Goal: Communication & Community: Participate in discussion

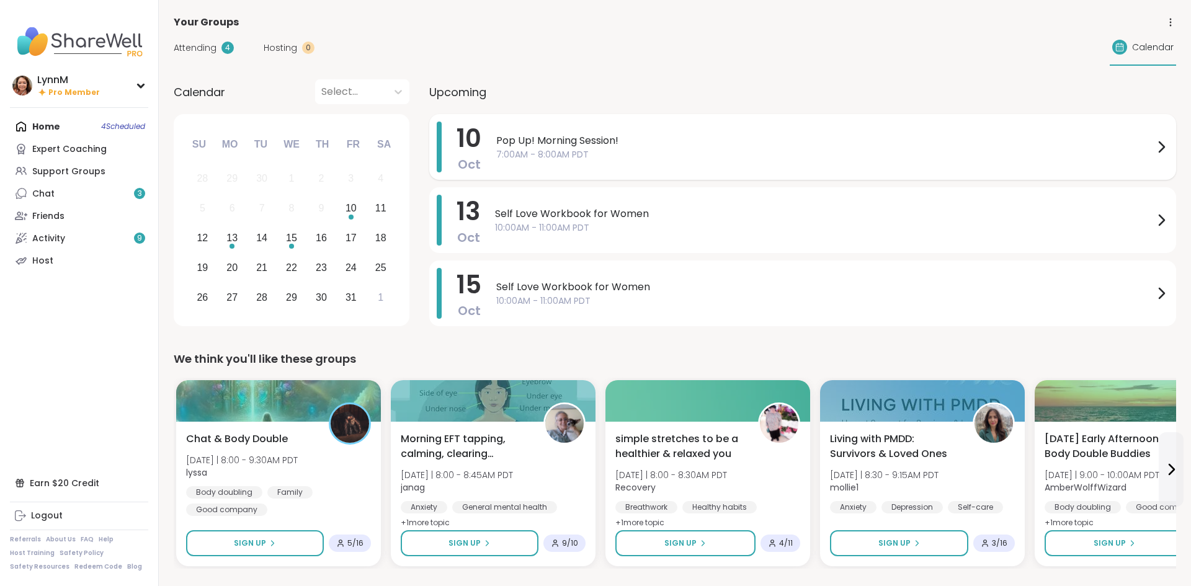
click at [1159, 148] on icon at bounding box center [1160, 147] width 15 height 15
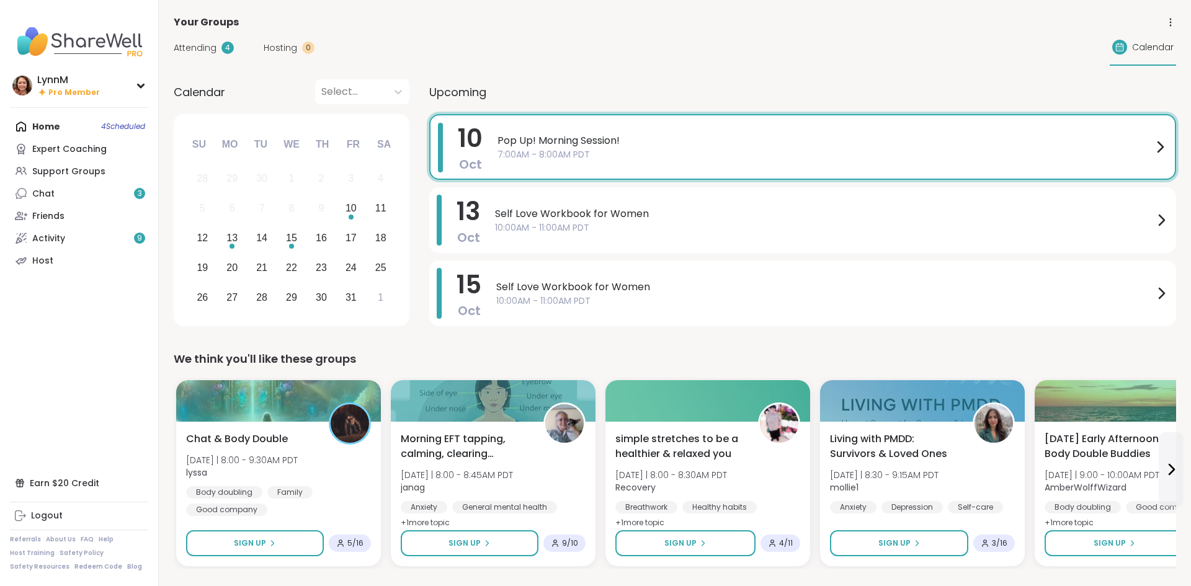
click at [692, 64] on div "Attending 4 Hosting 0 Calendar" at bounding box center [675, 48] width 1002 height 36
click at [350, 215] on div "Choose Friday, October 10th, 2025" at bounding box center [351, 217] width 5 height 5
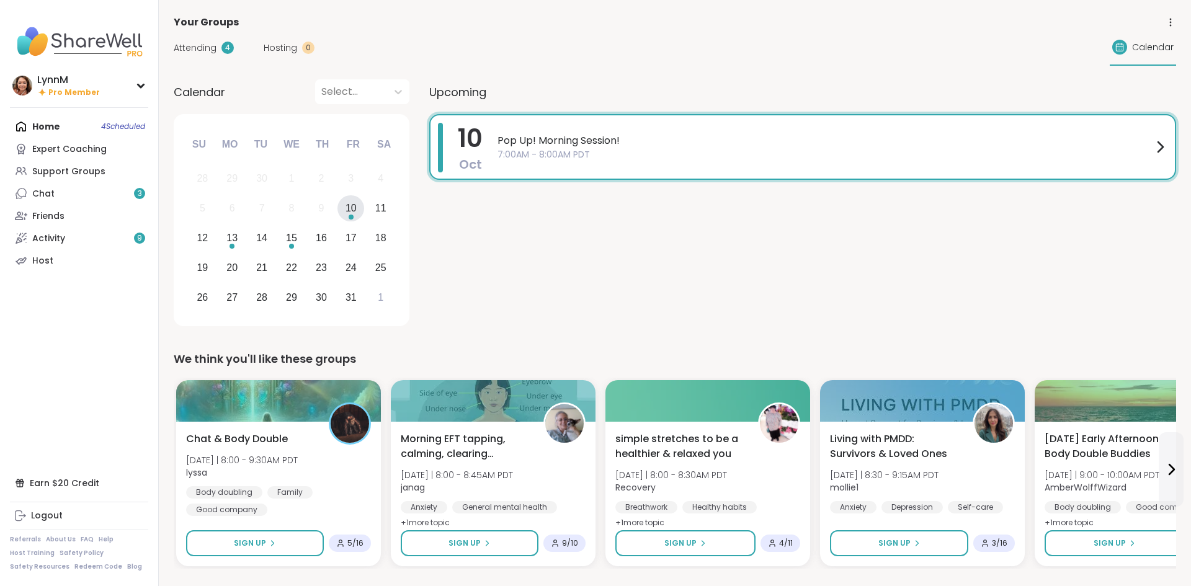
click at [510, 151] on span "7:00AM - 8:00AM PDT" at bounding box center [824, 154] width 655 height 13
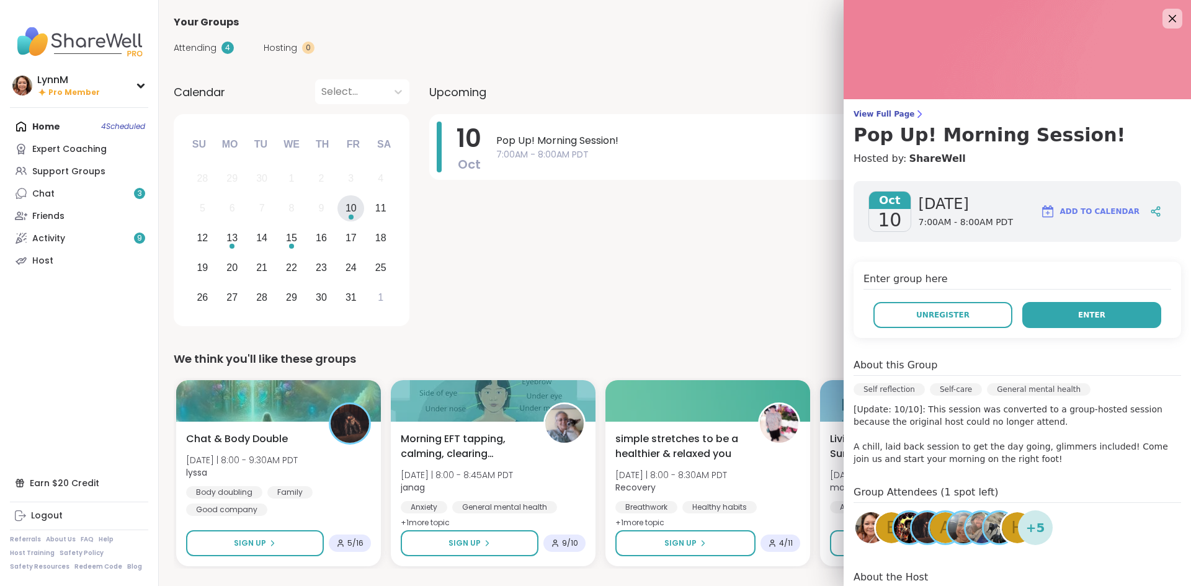
click at [1073, 318] on button "Enter" at bounding box center [1091, 315] width 139 height 26
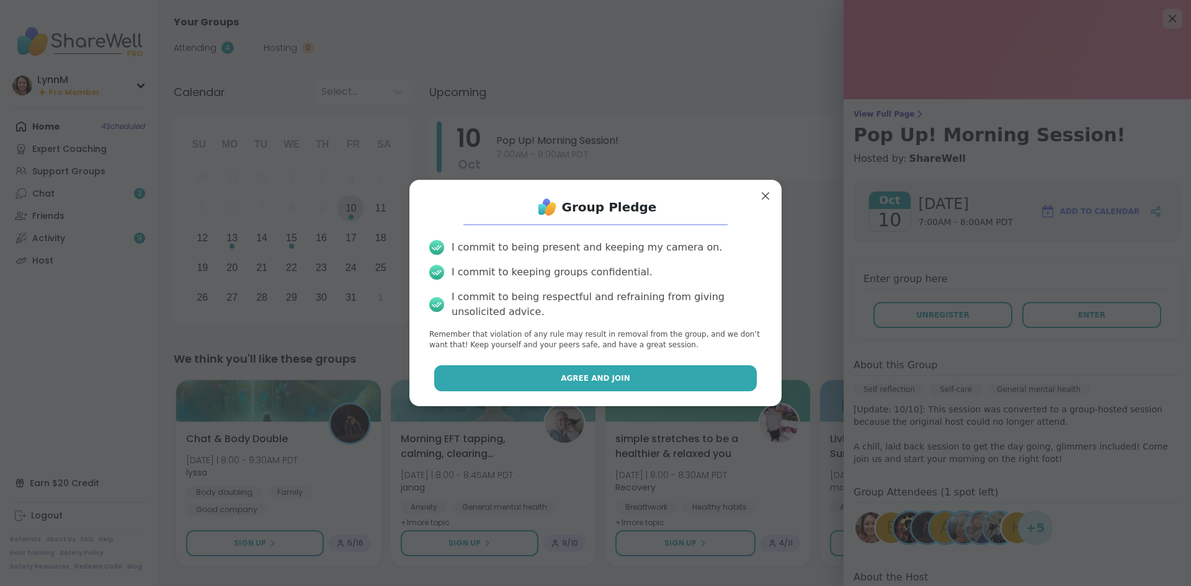
click at [646, 372] on button "Agree and Join" at bounding box center [595, 378] width 323 height 26
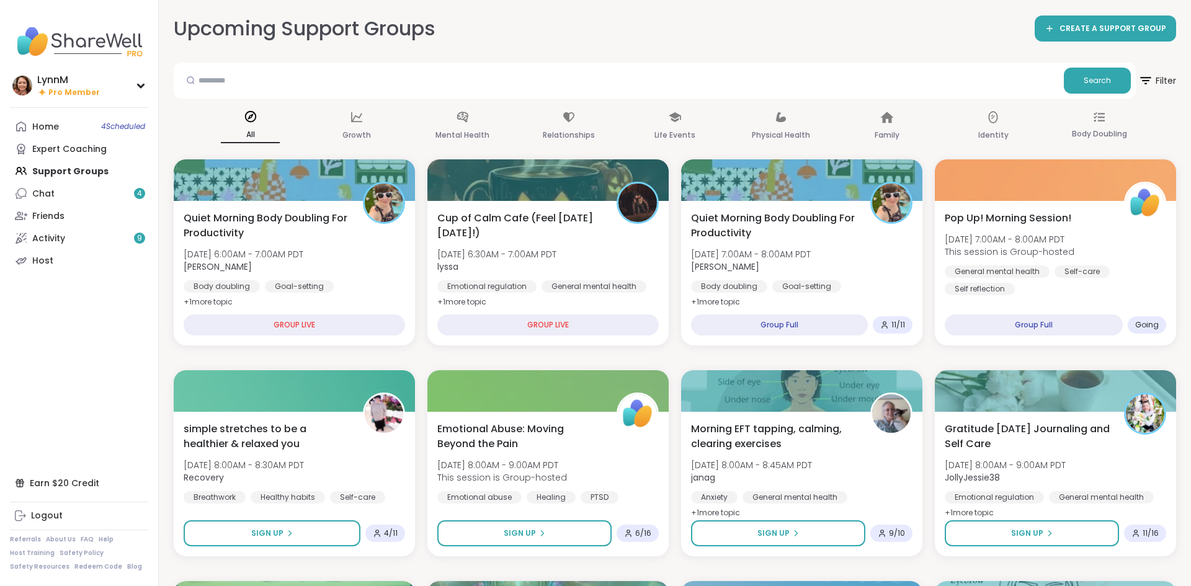
click at [78, 133] on link "Home 4 Scheduled" at bounding box center [79, 126] width 138 height 22
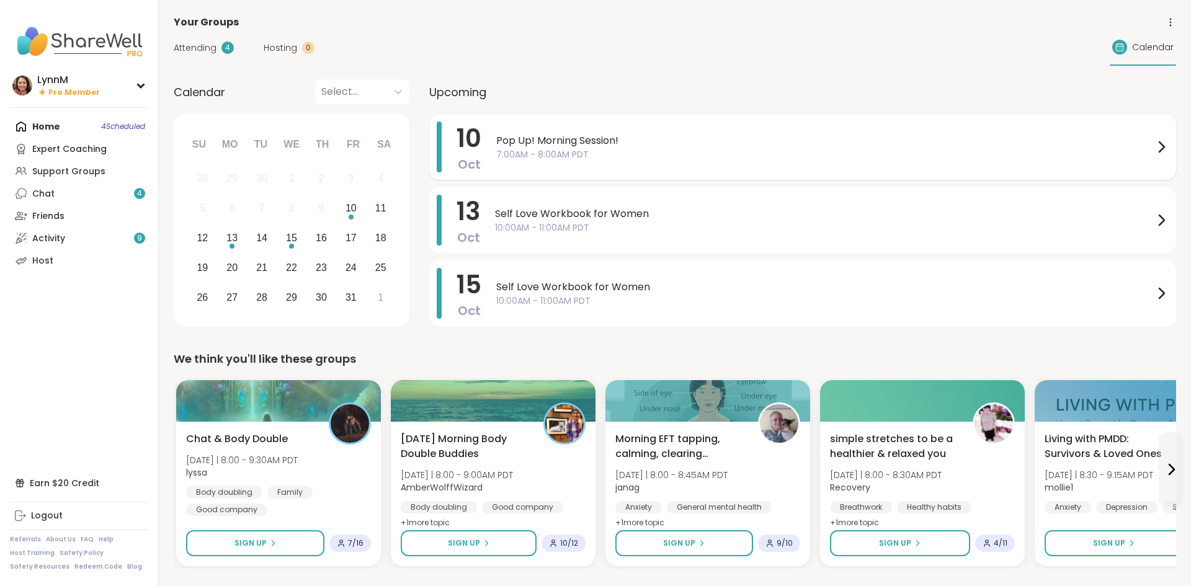
click at [1160, 149] on icon at bounding box center [1161, 147] width 5 height 10
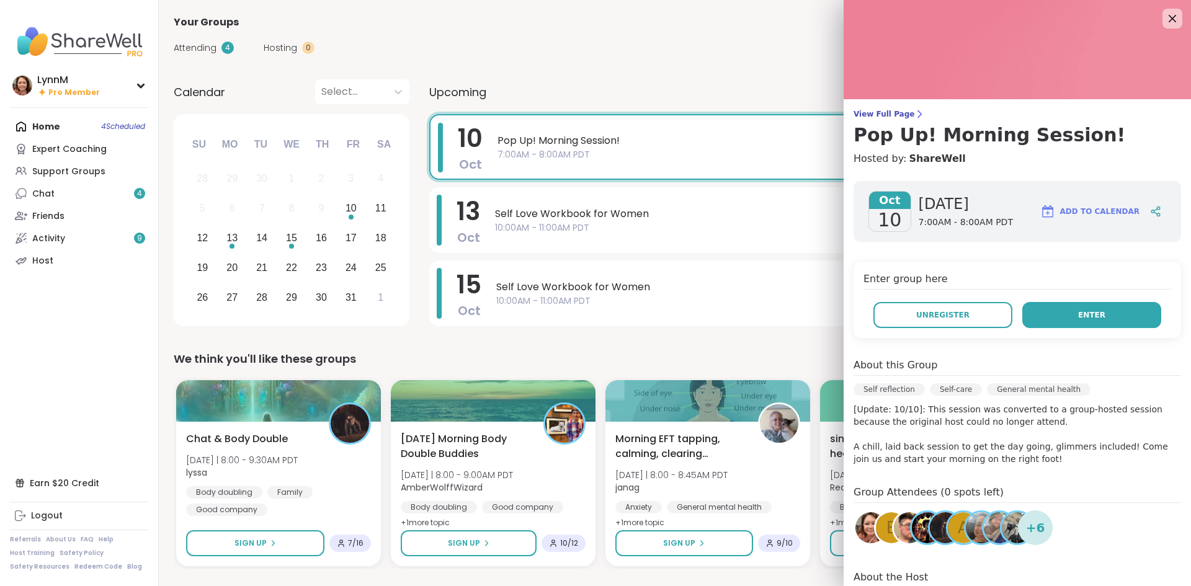
click at [1039, 315] on button "Enter" at bounding box center [1091, 315] width 139 height 26
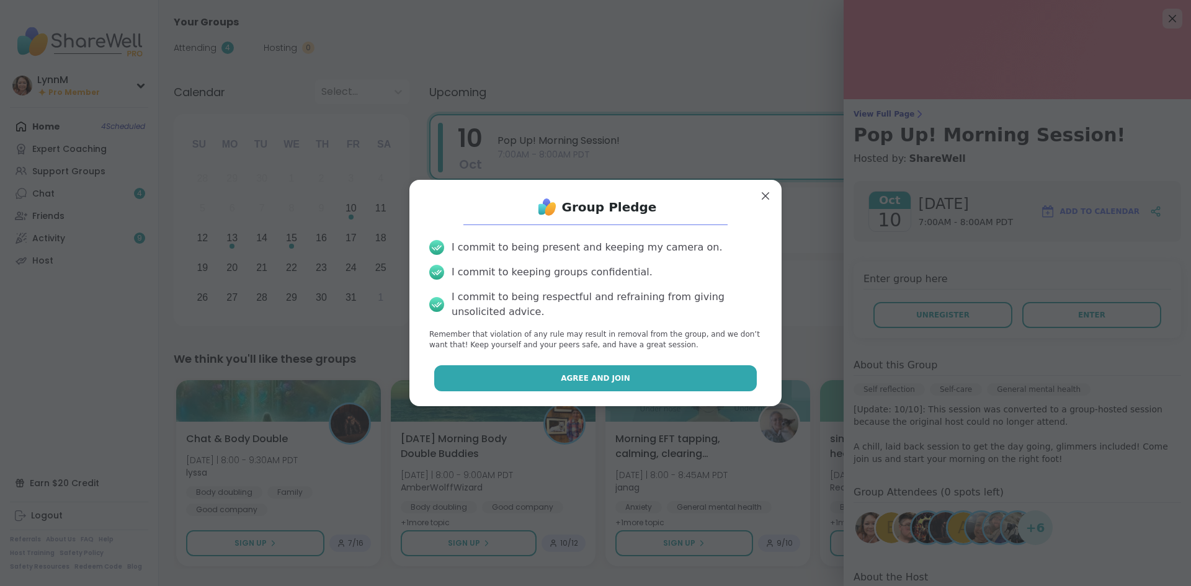
click at [638, 378] on button "Agree and Join" at bounding box center [595, 378] width 323 height 26
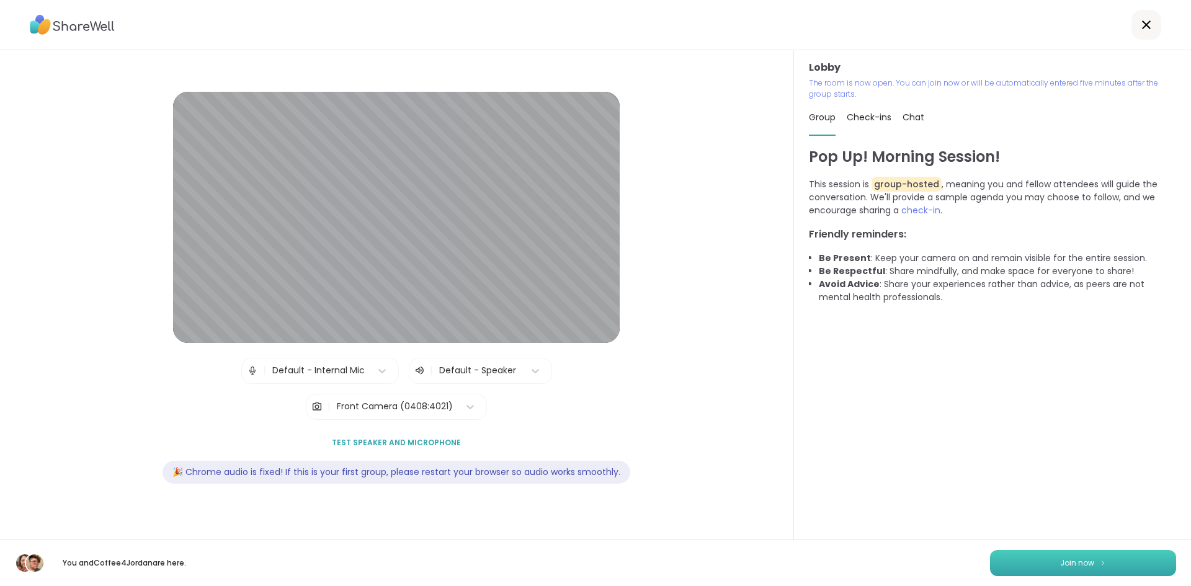
click at [1086, 567] on span "Join now" at bounding box center [1077, 563] width 34 height 11
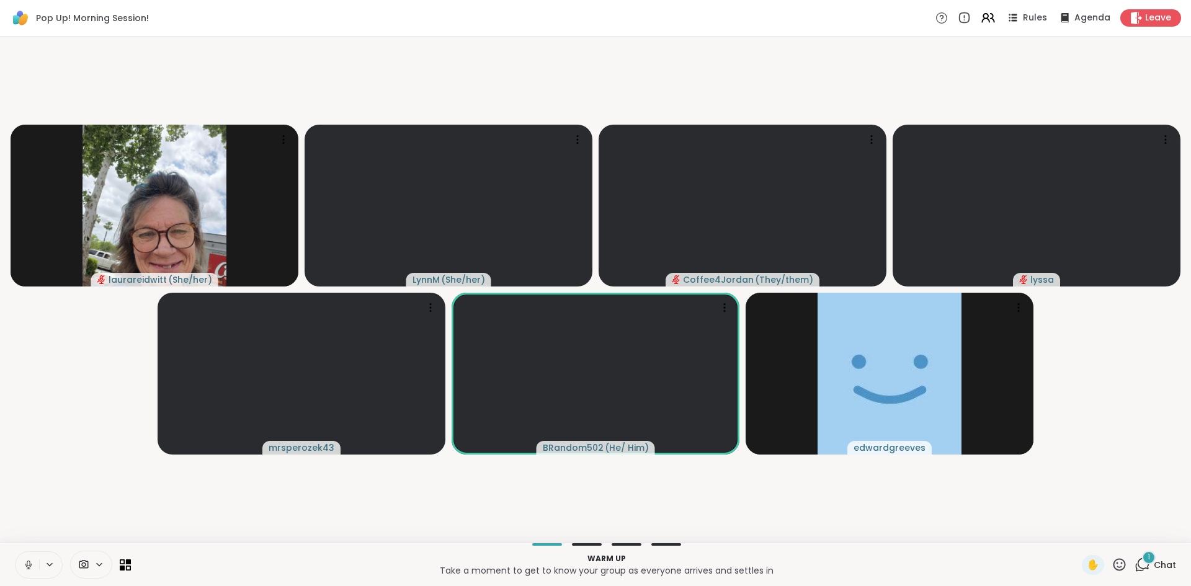
click at [30, 571] on button at bounding box center [28, 565] width 24 height 26
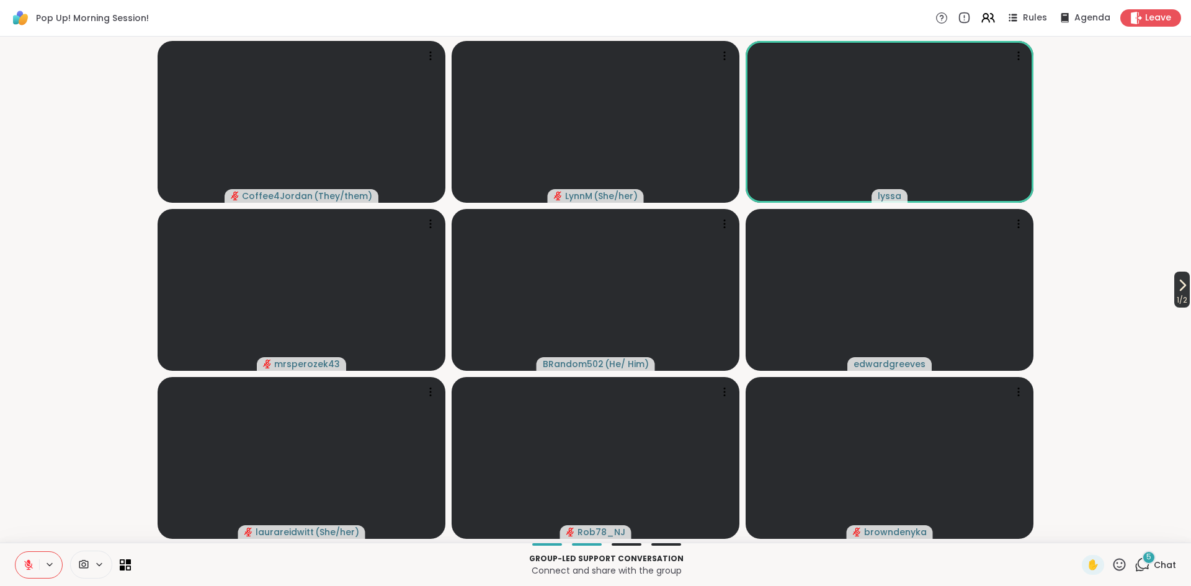
click at [1180, 291] on icon at bounding box center [1182, 285] width 15 height 15
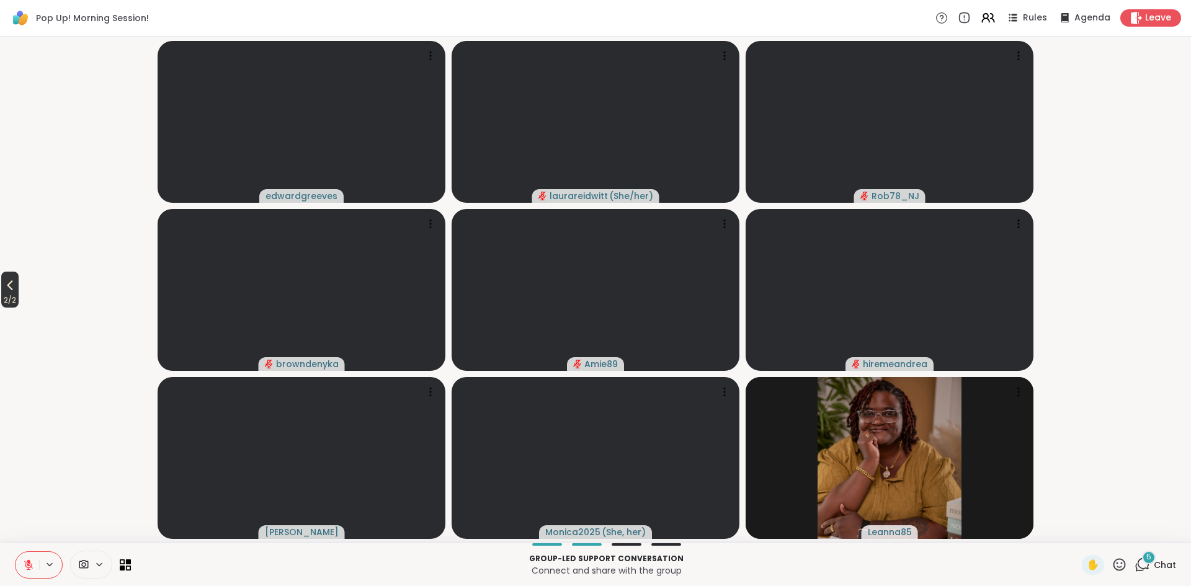
click at [12, 296] on span "2 / 2" at bounding box center [9, 300] width 17 height 15
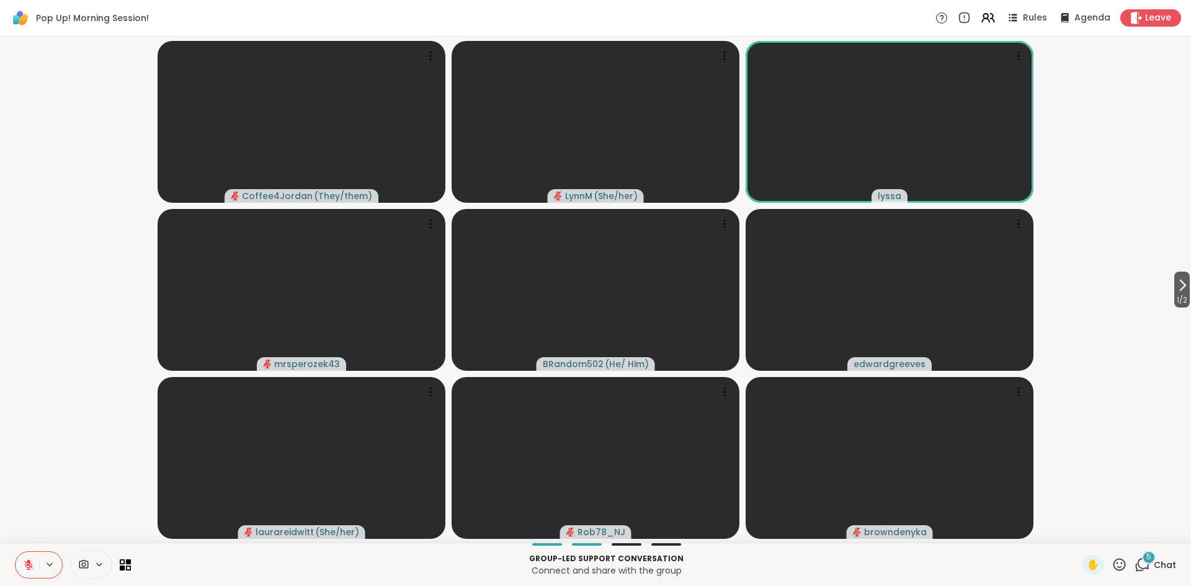
click at [27, 569] on icon at bounding box center [28, 565] width 9 height 9
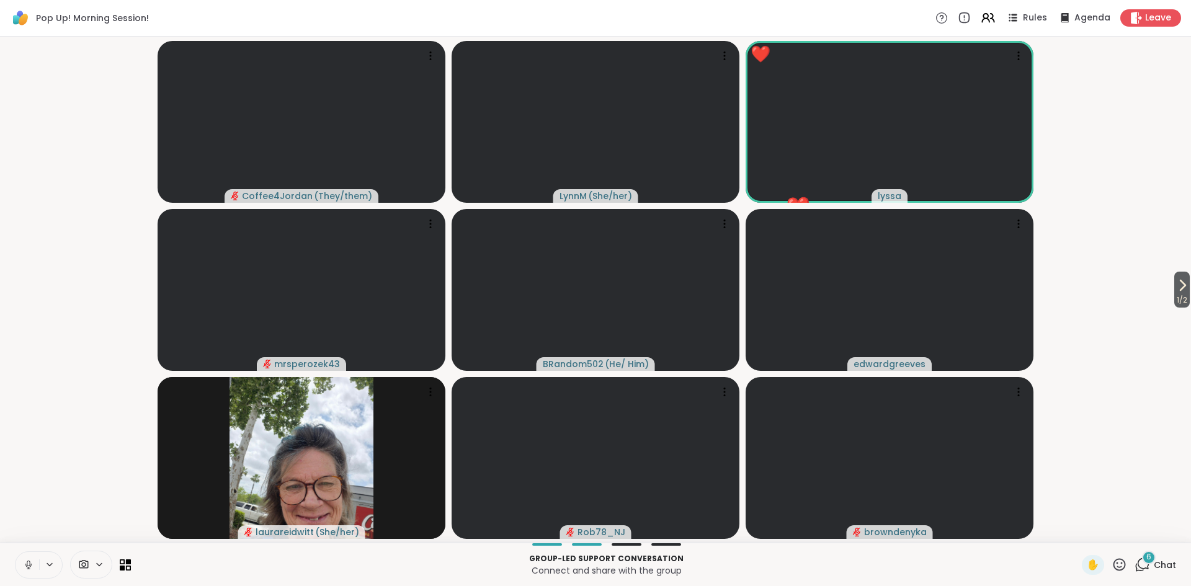
click at [1121, 562] on icon at bounding box center [1119, 565] width 16 height 16
click at [1165, 532] on span "🎉" at bounding box center [1164, 532] width 12 height 15
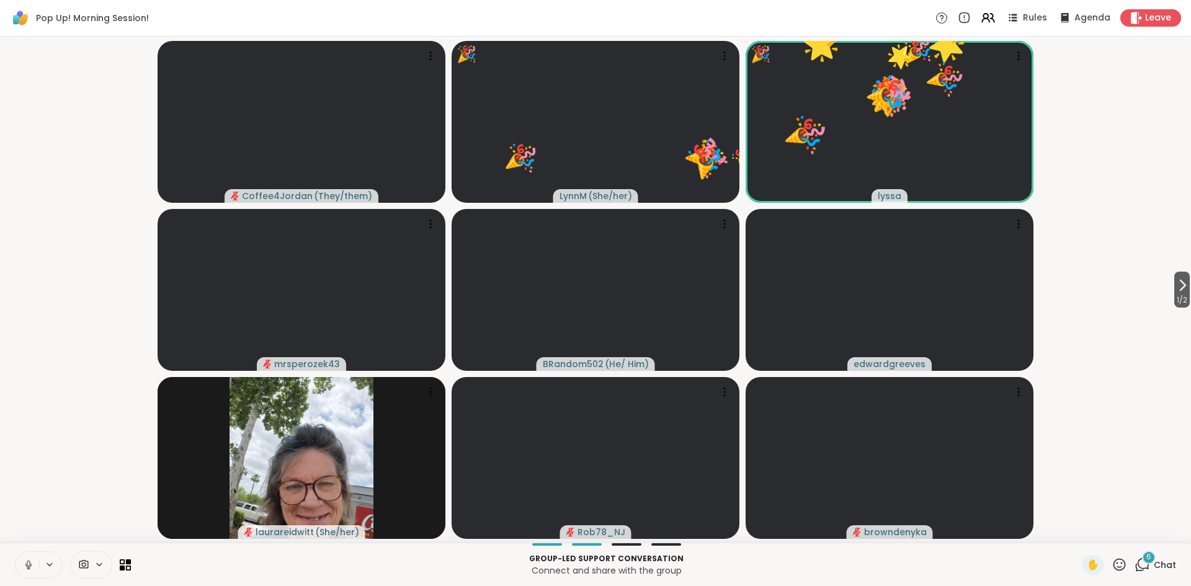
click at [1122, 567] on icon at bounding box center [1119, 565] width 16 height 16
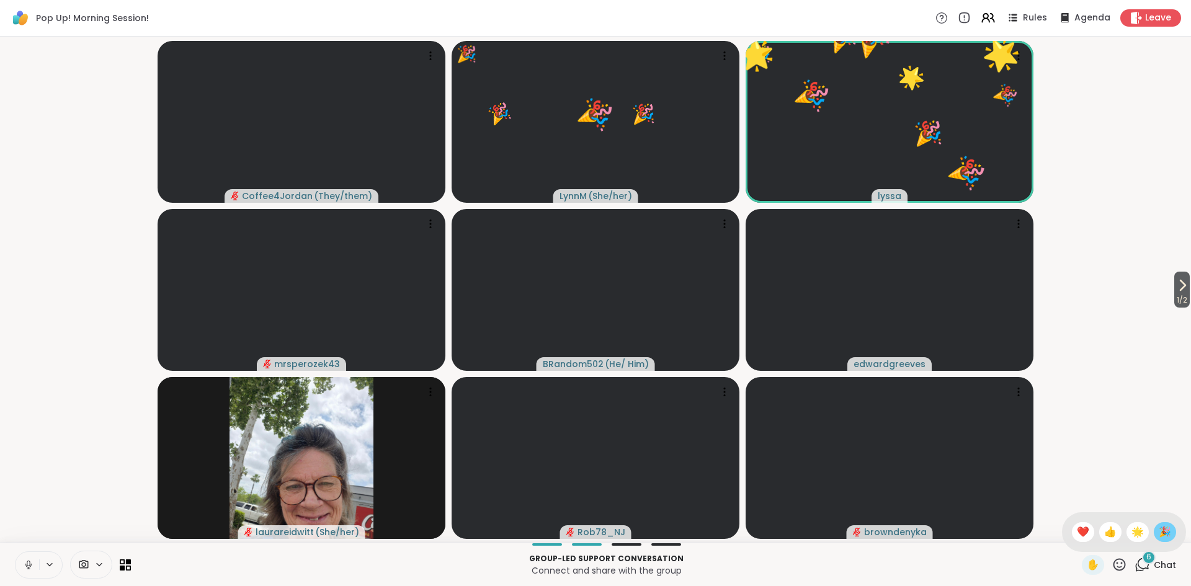
click at [1164, 534] on span "🎉" at bounding box center [1164, 532] width 12 height 15
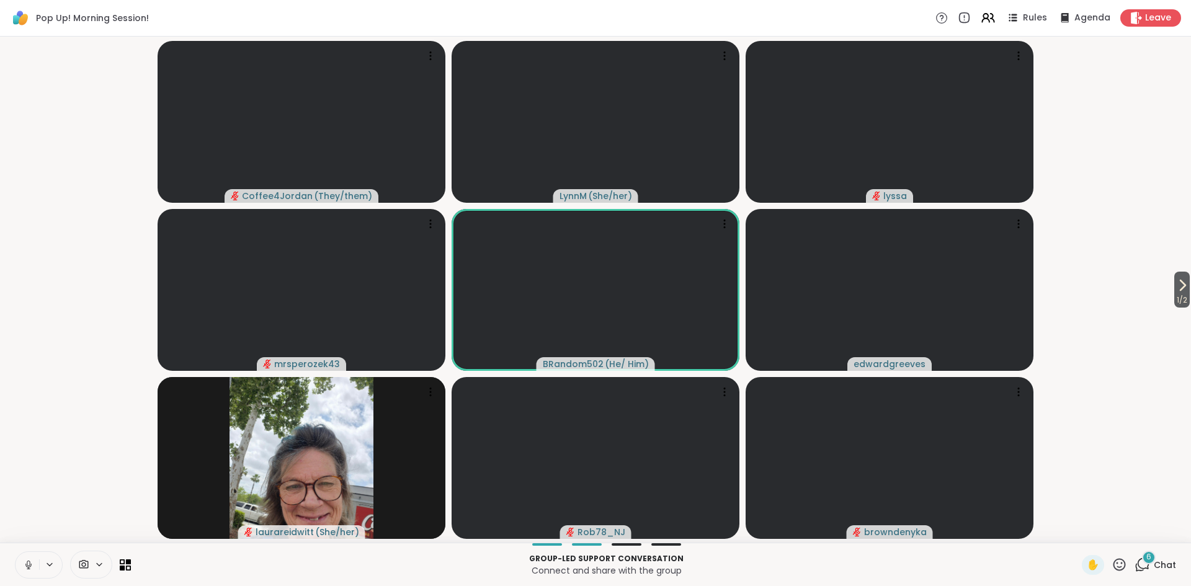
click at [30, 564] on icon at bounding box center [28, 564] width 11 height 11
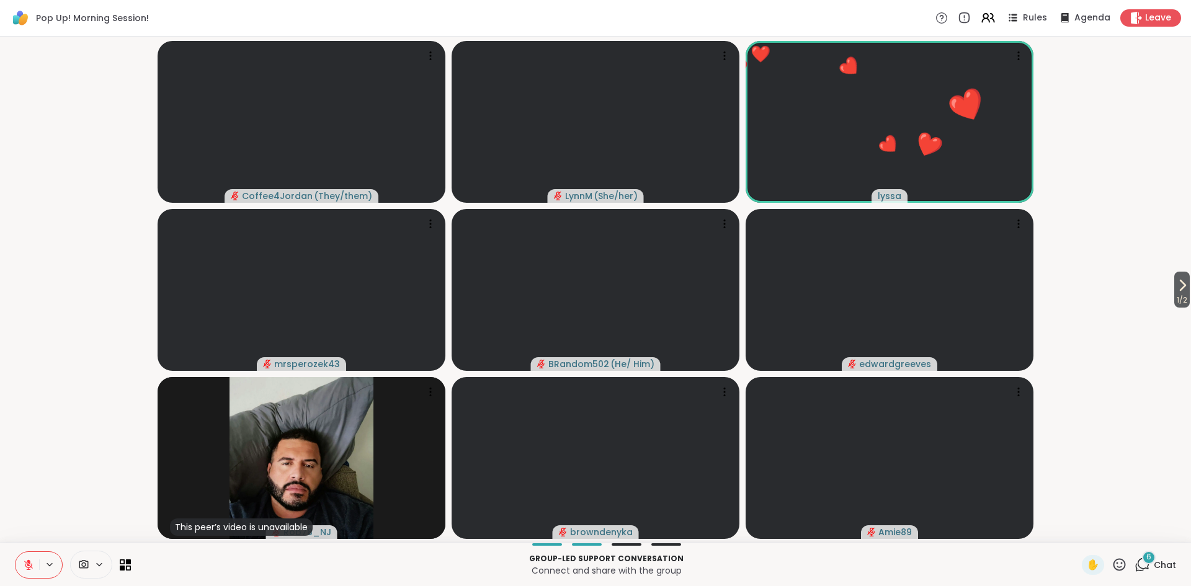
click at [1124, 567] on icon at bounding box center [1119, 565] width 16 height 16
click at [1086, 533] on span "❤️" at bounding box center [1083, 532] width 12 height 15
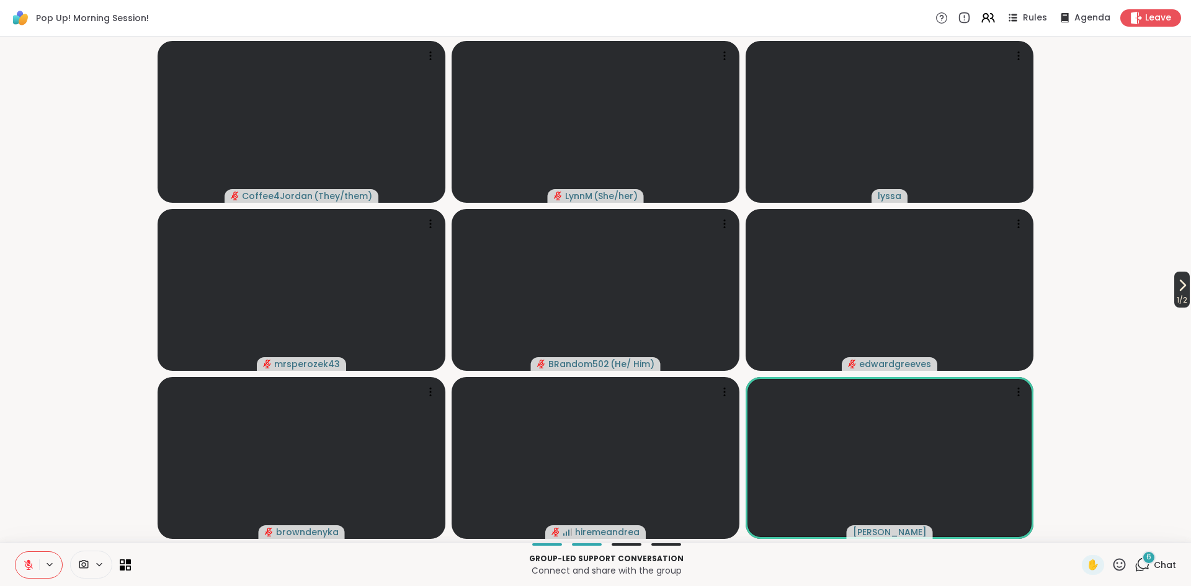
click at [1180, 295] on span "1 / 2" at bounding box center [1182, 300] width 16 height 15
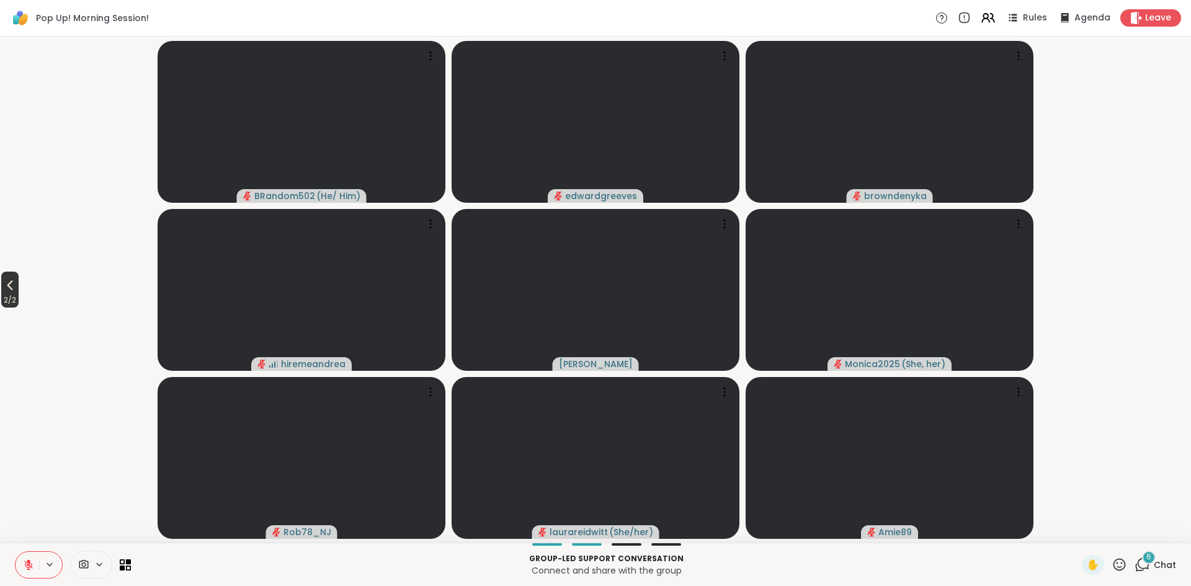
click at [11, 291] on icon at bounding box center [9, 285] width 15 height 15
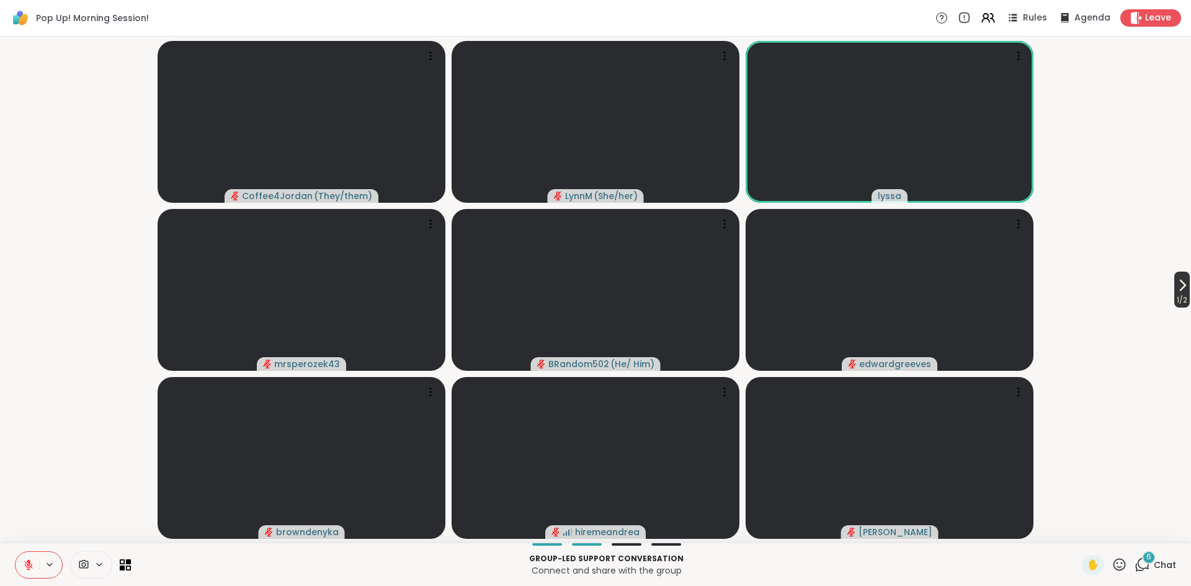
click at [1185, 298] on span "1 / 2" at bounding box center [1182, 300] width 16 height 15
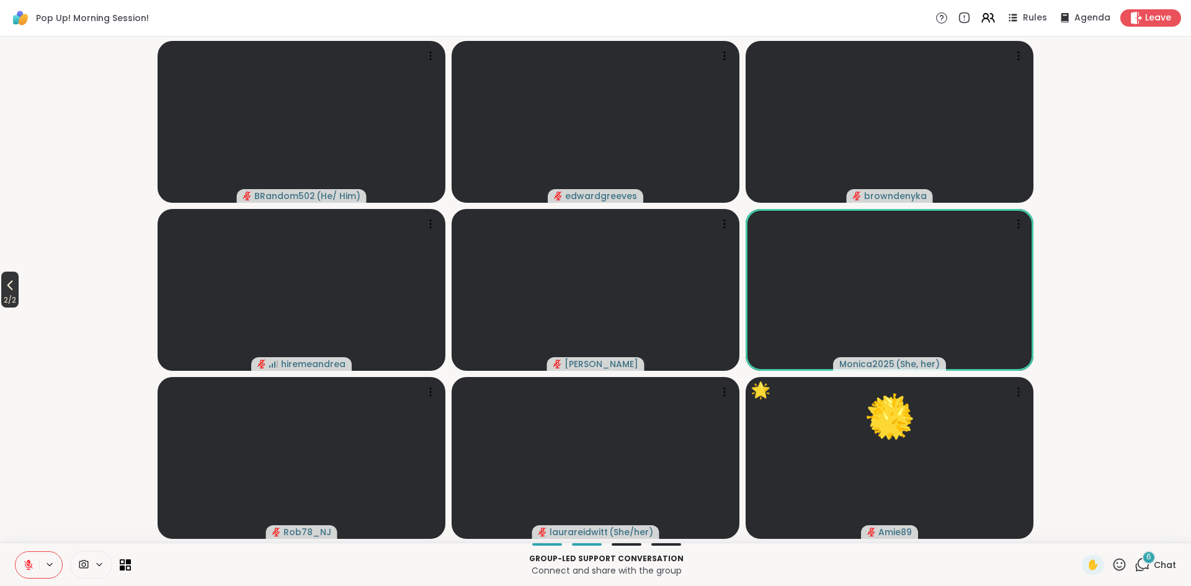
click at [11, 288] on icon at bounding box center [9, 285] width 15 height 15
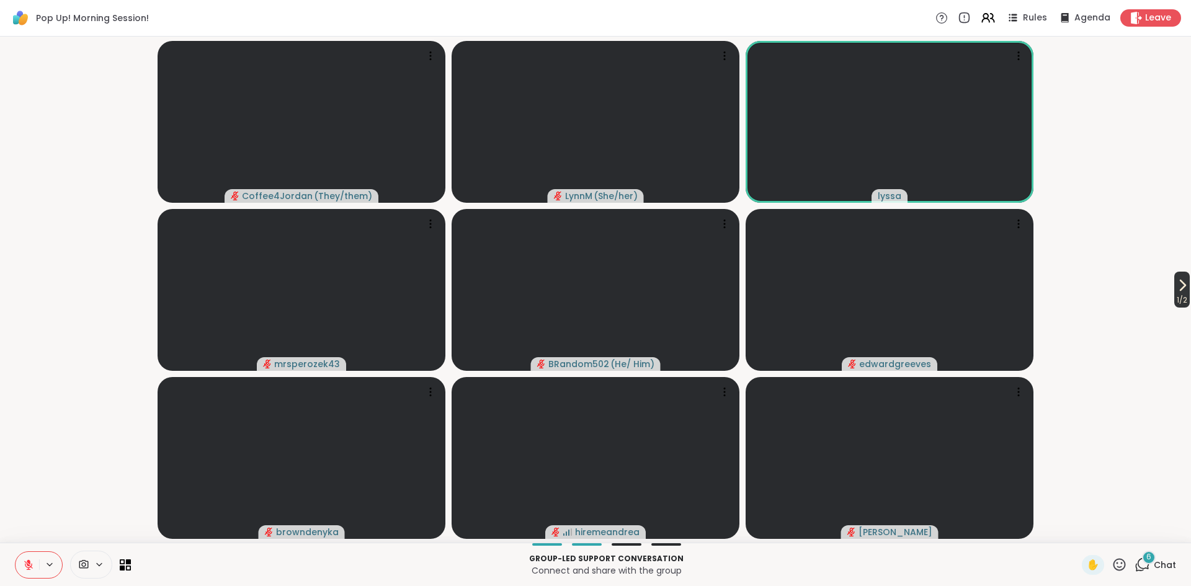
click at [1180, 291] on icon at bounding box center [1182, 285] width 15 height 15
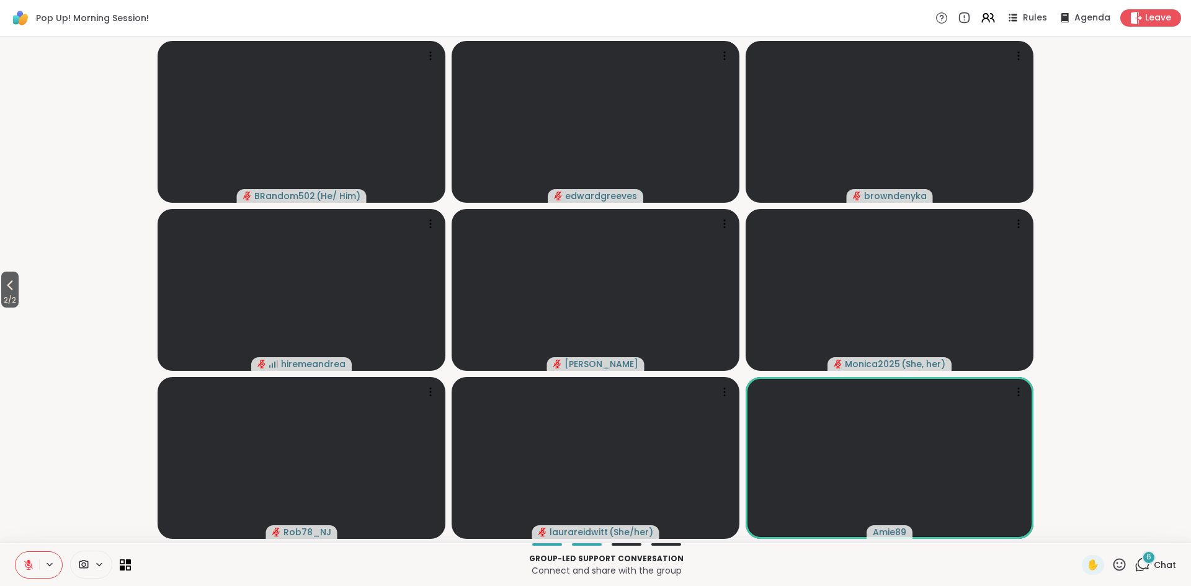
click at [1119, 568] on icon at bounding box center [1119, 565] width 16 height 16
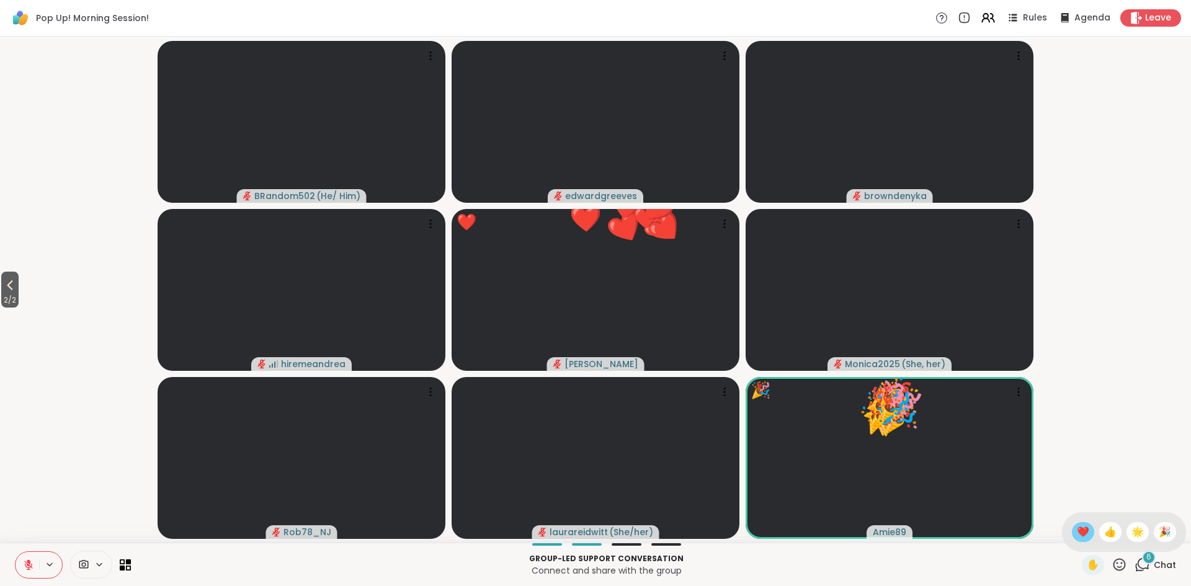
click at [1083, 533] on span "❤️" at bounding box center [1083, 532] width 12 height 15
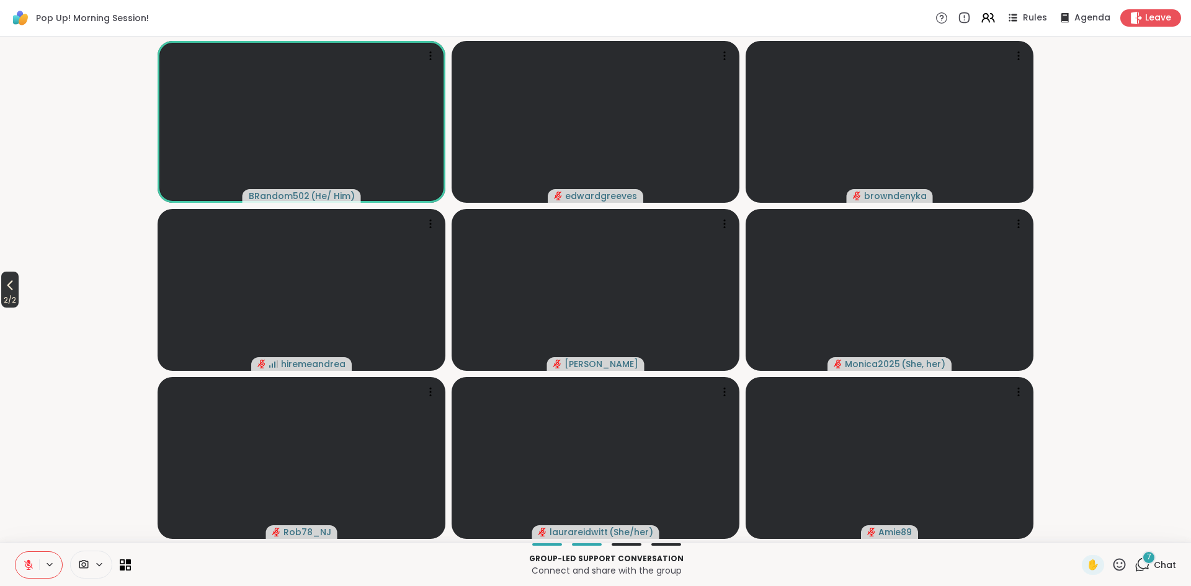
click at [10, 283] on icon at bounding box center [9, 285] width 15 height 15
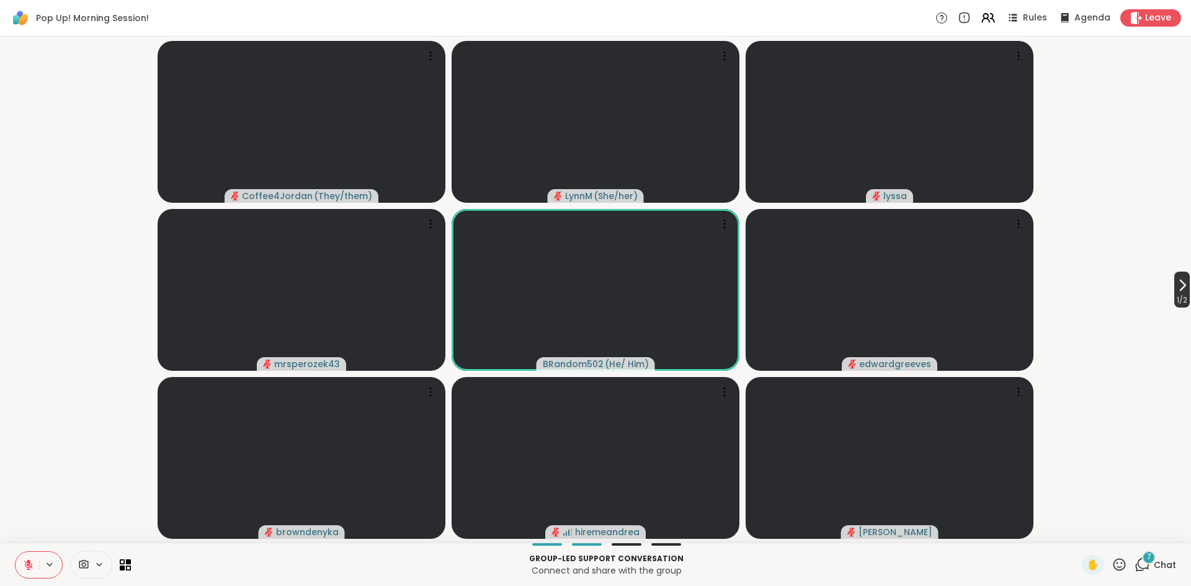
click at [1175, 293] on span "1 / 2" at bounding box center [1182, 300] width 16 height 15
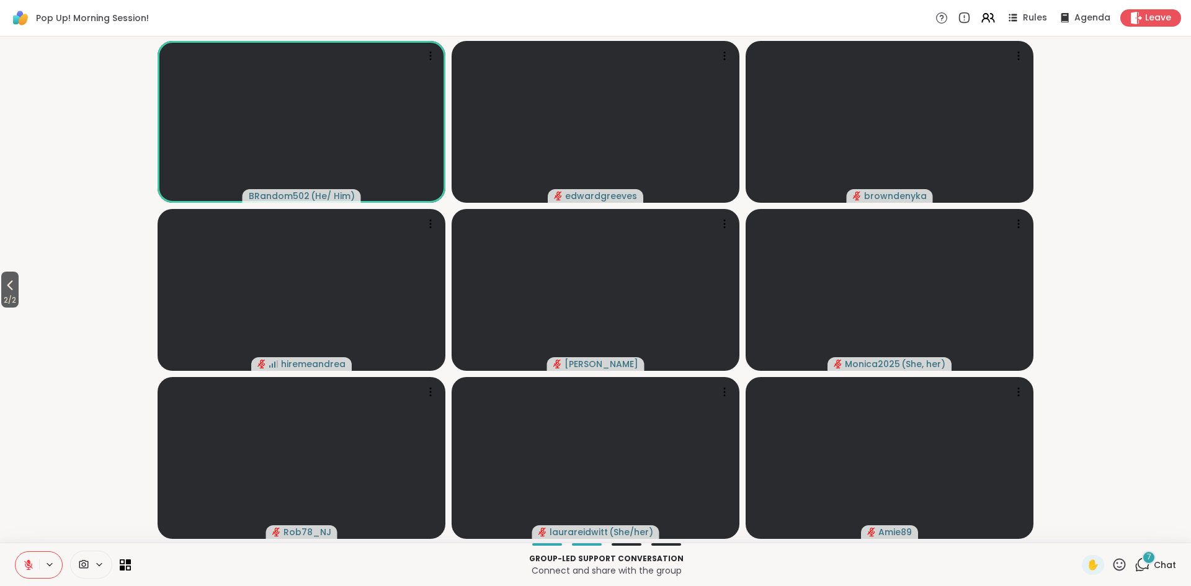
click at [1120, 568] on icon at bounding box center [1119, 565] width 16 height 16
click at [1083, 534] on span "❤️" at bounding box center [1083, 532] width 12 height 15
click at [1120, 569] on icon at bounding box center [1119, 565] width 16 height 16
click at [29, 567] on icon at bounding box center [28, 565] width 9 height 9
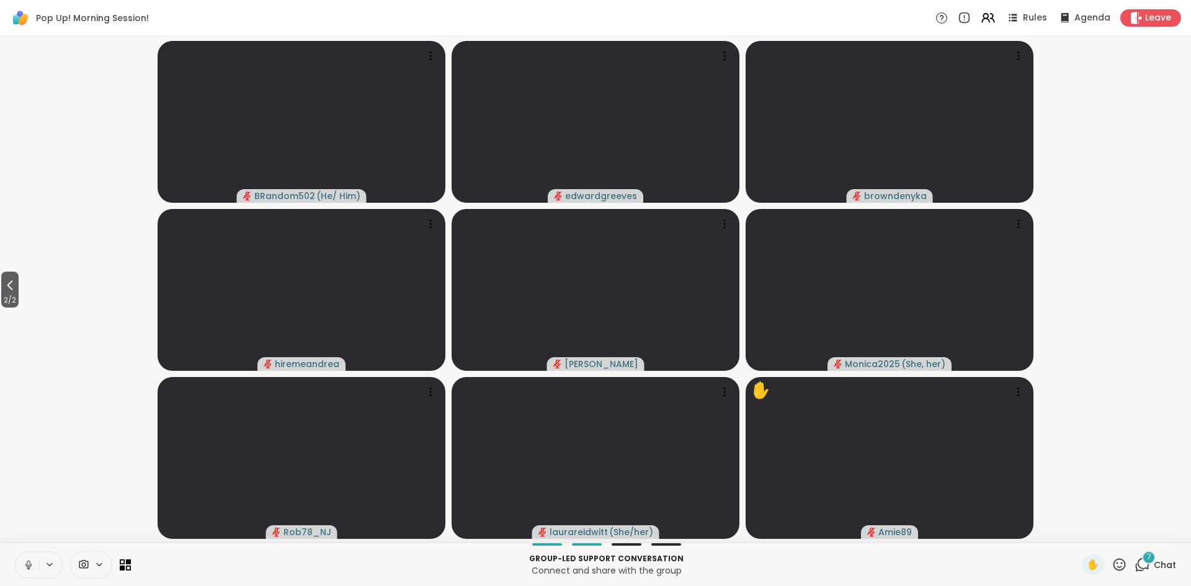
click at [31, 567] on icon at bounding box center [28, 564] width 11 height 11
click at [16, 294] on span "2 / 2" at bounding box center [9, 300] width 17 height 15
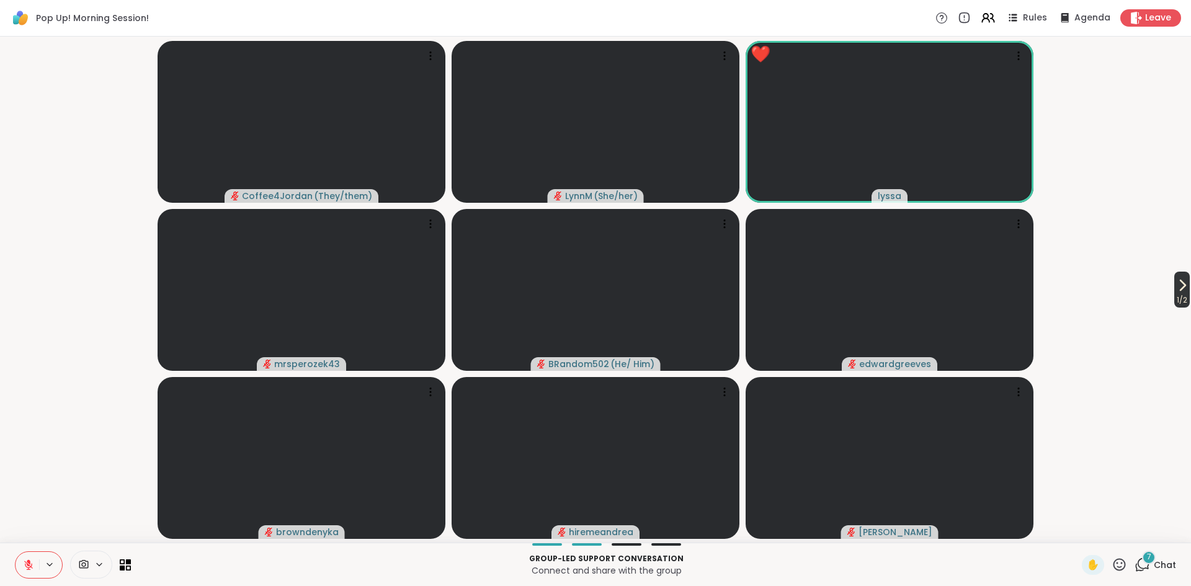
click at [1180, 287] on icon at bounding box center [1182, 285] width 15 height 15
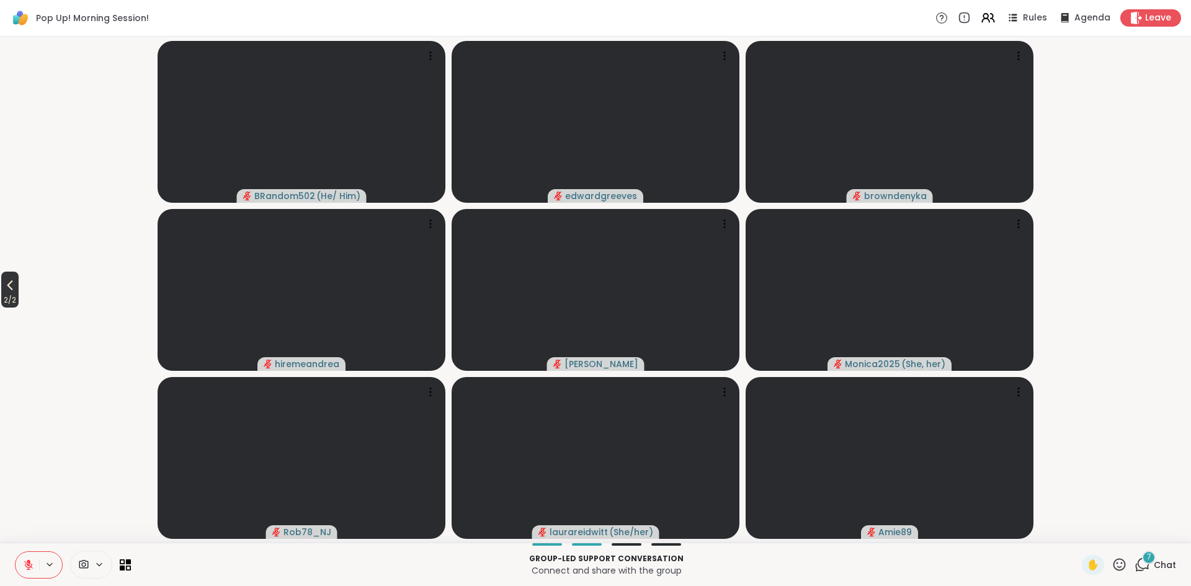
click at [19, 293] on span "2 / 2" at bounding box center [9, 300] width 17 height 15
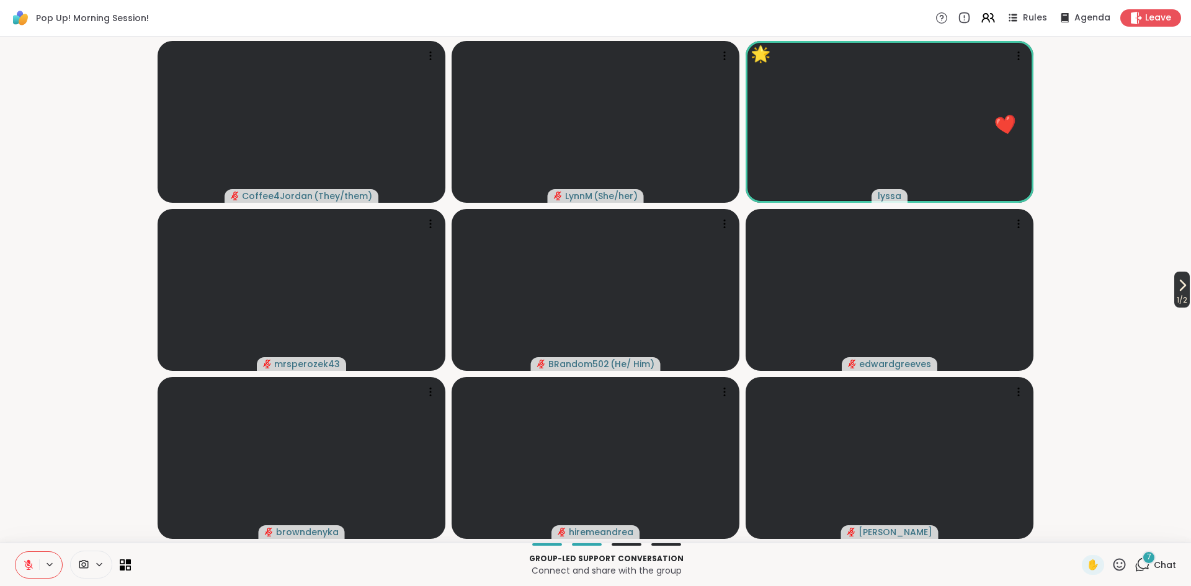
click at [1181, 293] on span "1 / 2" at bounding box center [1182, 300] width 16 height 15
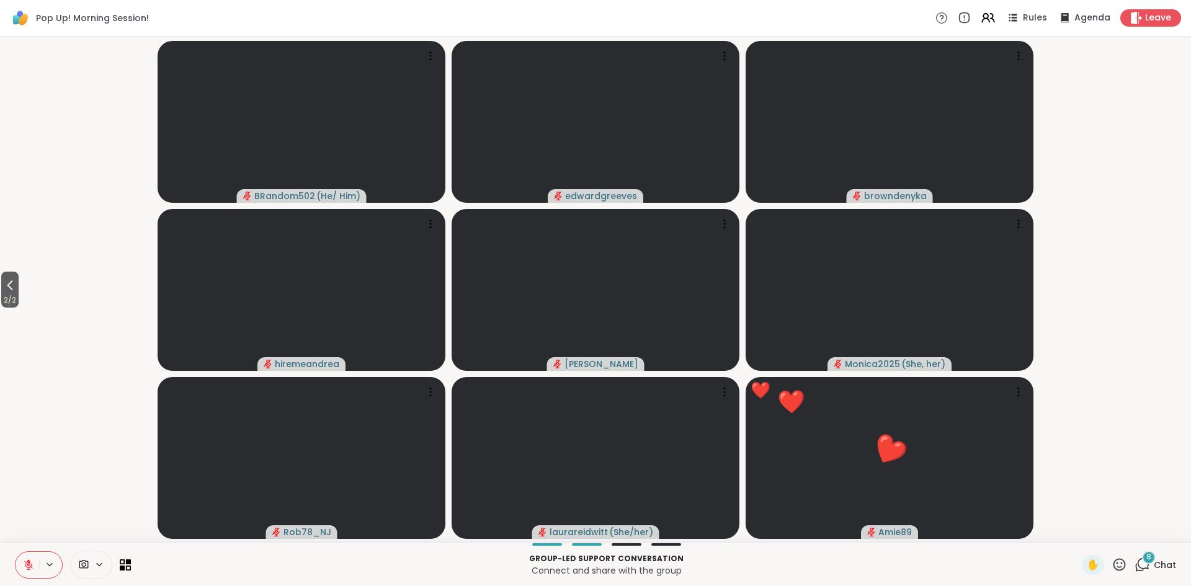
click at [1117, 567] on icon at bounding box center [1119, 565] width 16 height 16
click at [1078, 534] on span "❤️" at bounding box center [1083, 532] width 12 height 15
click at [1121, 564] on icon at bounding box center [1119, 565] width 16 height 16
click at [1083, 533] on span "❤️" at bounding box center [1083, 532] width 12 height 15
click at [31, 568] on icon at bounding box center [28, 564] width 11 height 11
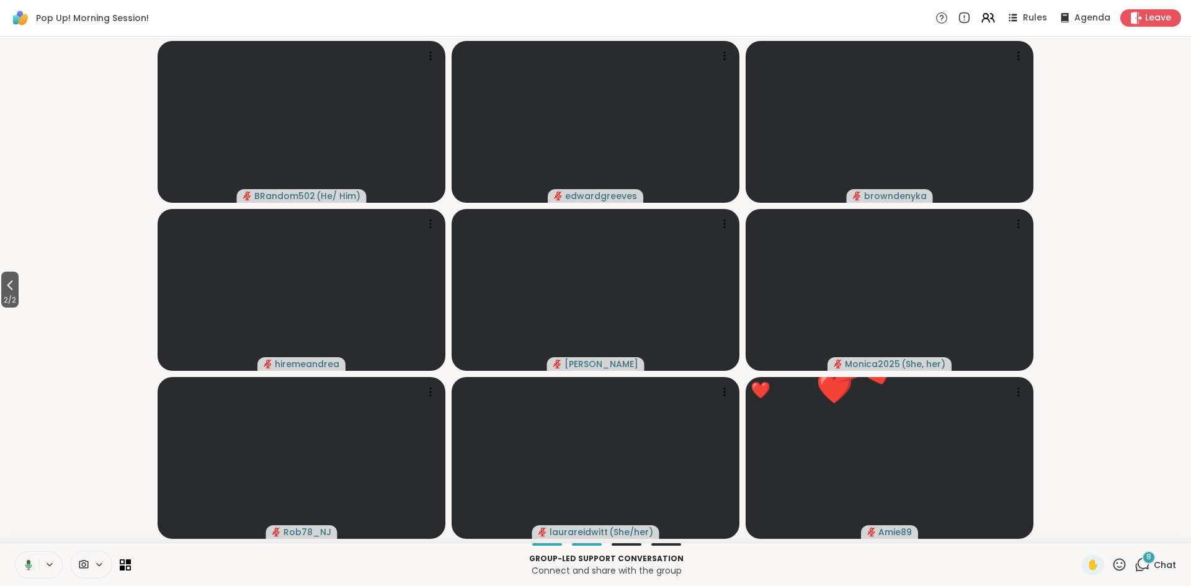
click at [29, 569] on icon at bounding box center [26, 564] width 11 height 11
click at [13, 297] on span "2 / 2" at bounding box center [9, 300] width 17 height 15
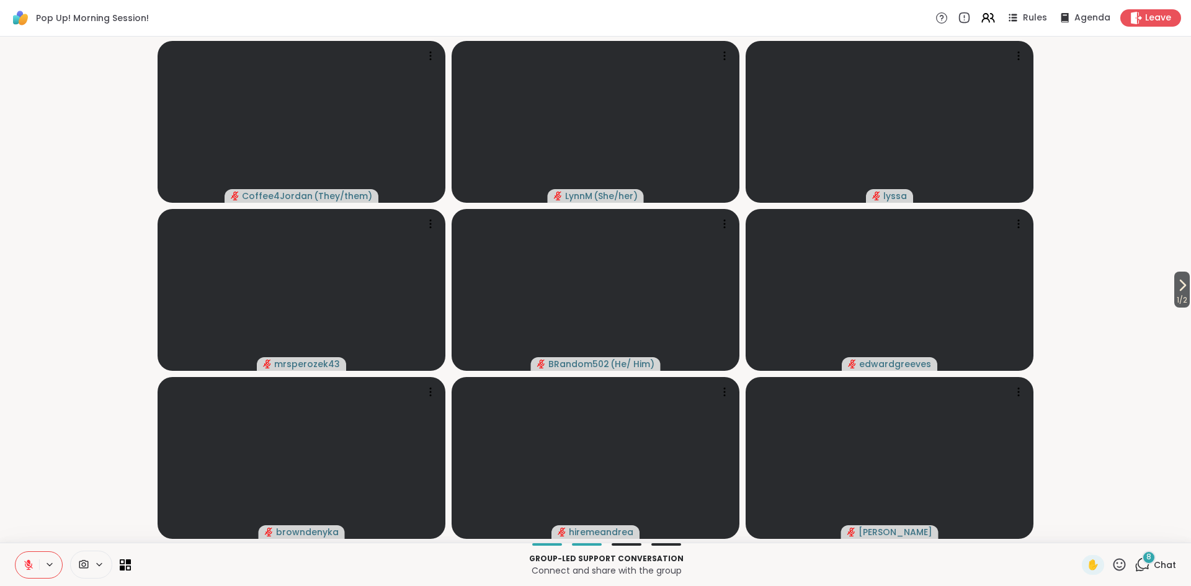
click at [30, 565] on icon at bounding box center [28, 564] width 11 height 11
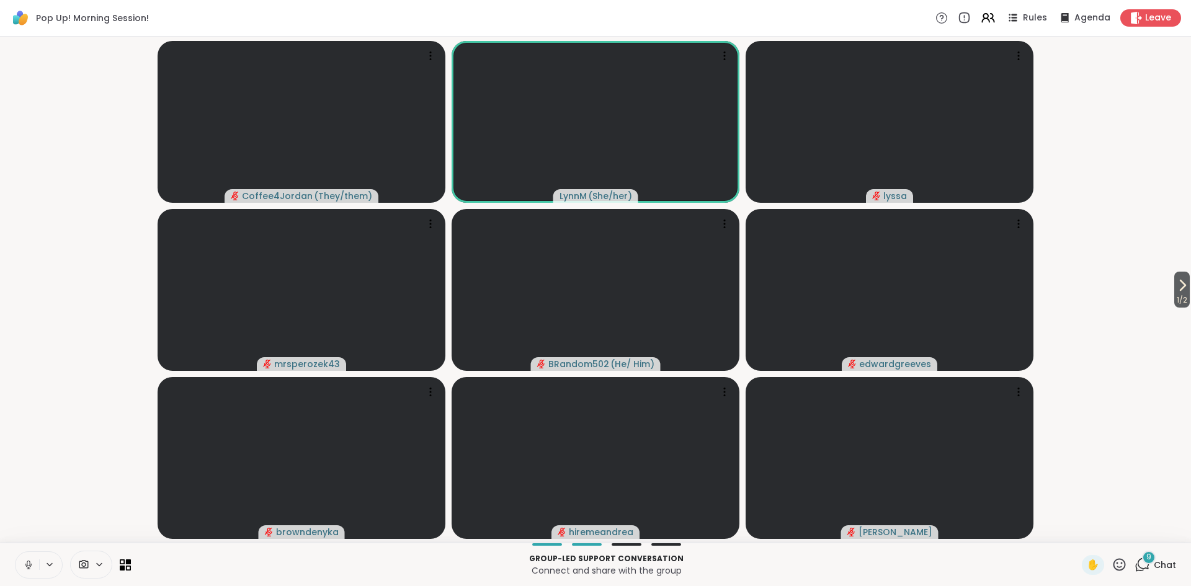
click at [30, 566] on icon at bounding box center [28, 564] width 11 height 11
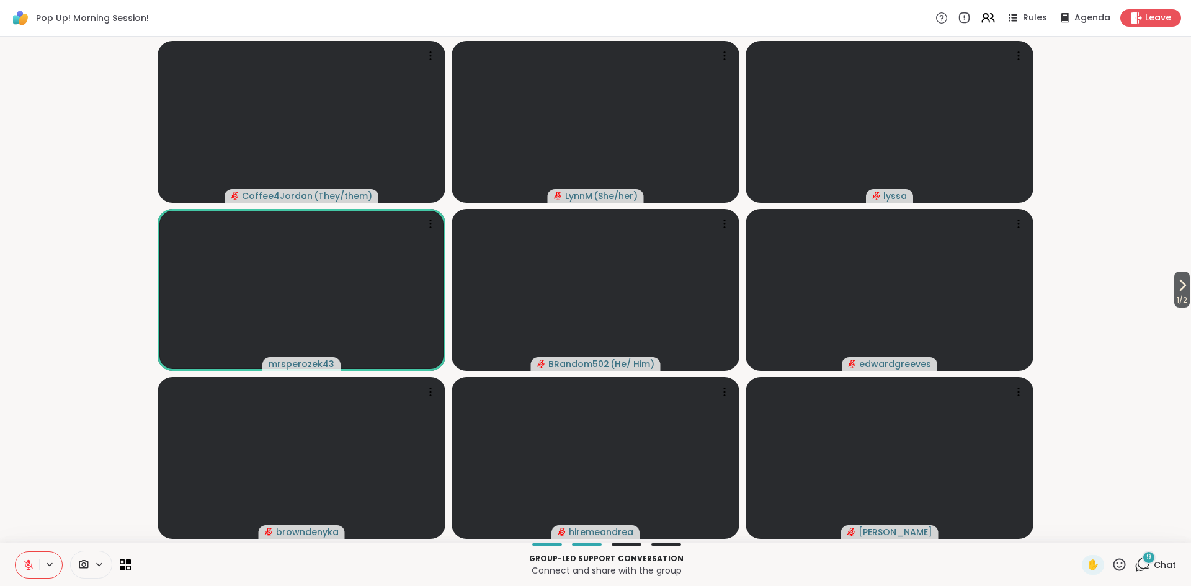
click at [1142, 566] on icon at bounding box center [1142, 565] width 16 height 16
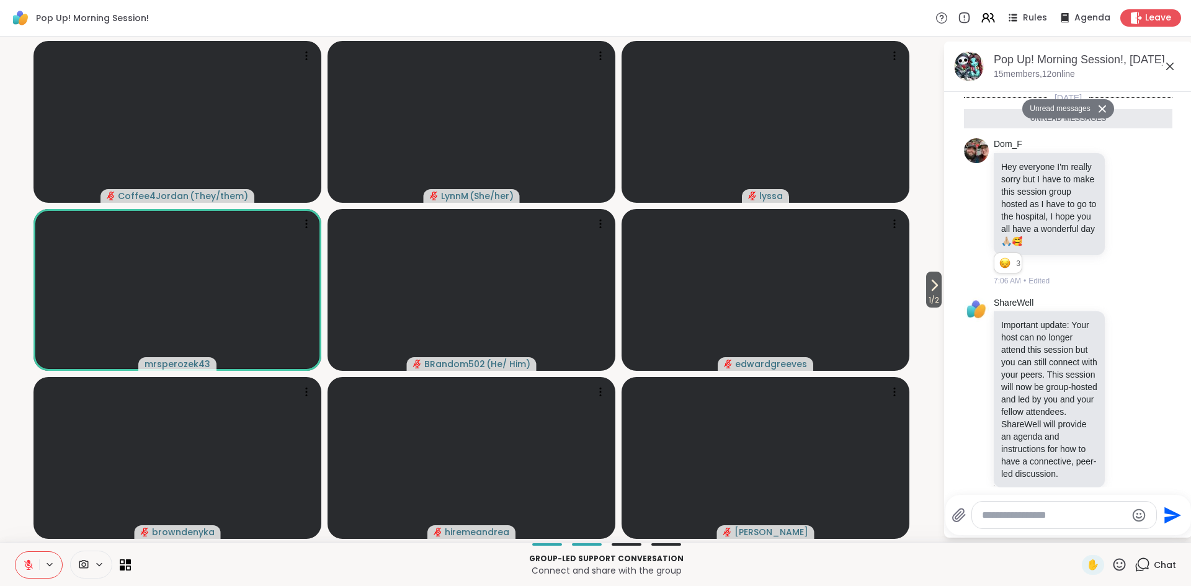
scroll to position [978, 0]
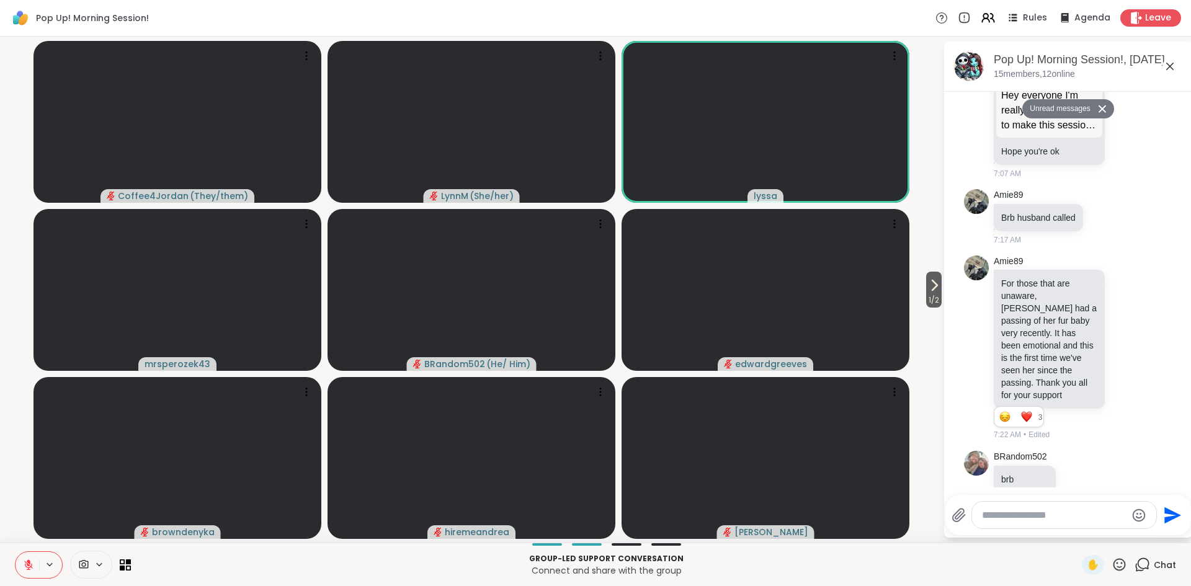
click at [999, 512] on textarea "Type your message" at bounding box center [1054, 515] width 144 height 12
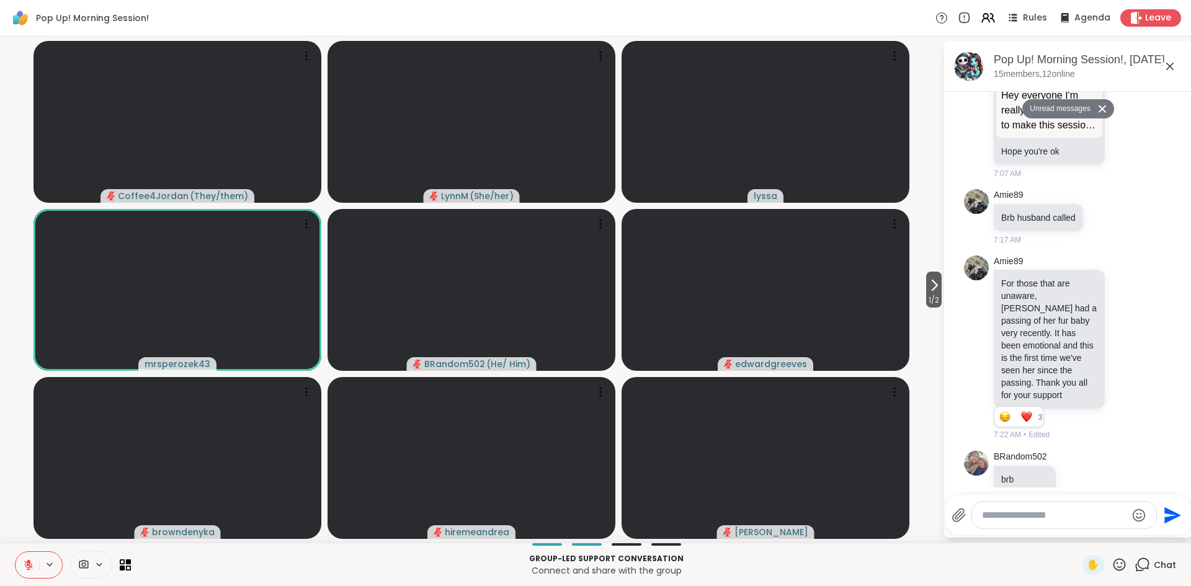
click at [1006, 516] on textarea "Type your message" at bounding box center [1054, 515] width 144 height 12
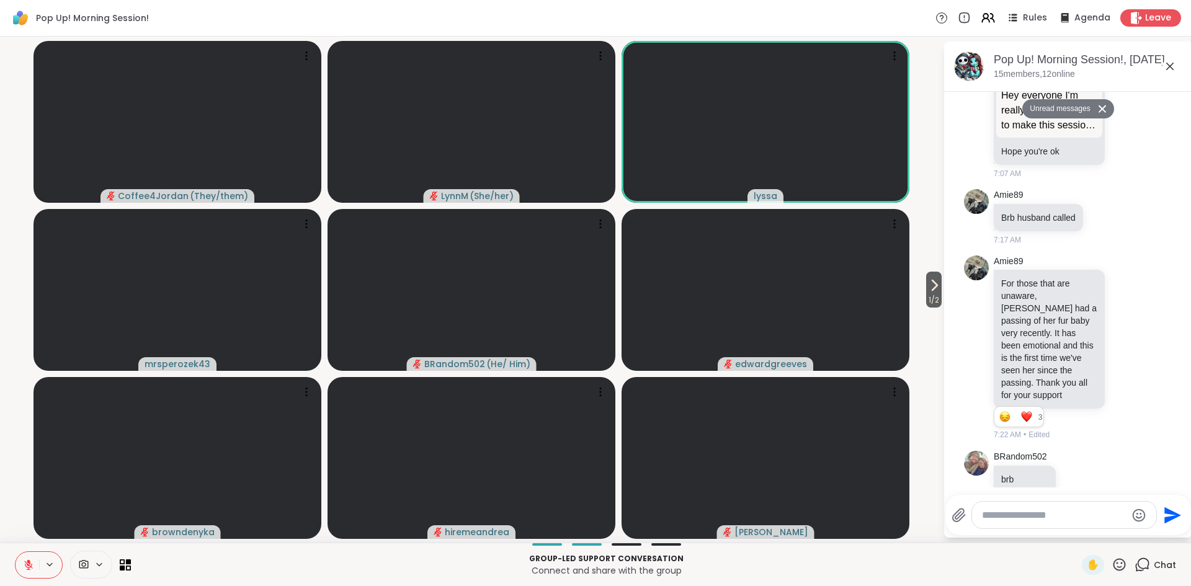
click at [1028, 518] on textarea "Type your message" at bounding box center [1054, 515] width 144 height 12
click at [1167, 517] on icon "Send" at bounding box center [1172, 515] width 17 height 17
click at [1165, 517] on icon "Send" at bounding box center [1172, 515] width 17 height 17
click at [962, 514] on icon at bounding box center [958, 515] width 15 height 15
click at [0, 0] on input "file" at bounding box center [0, 0] width 0 height 0
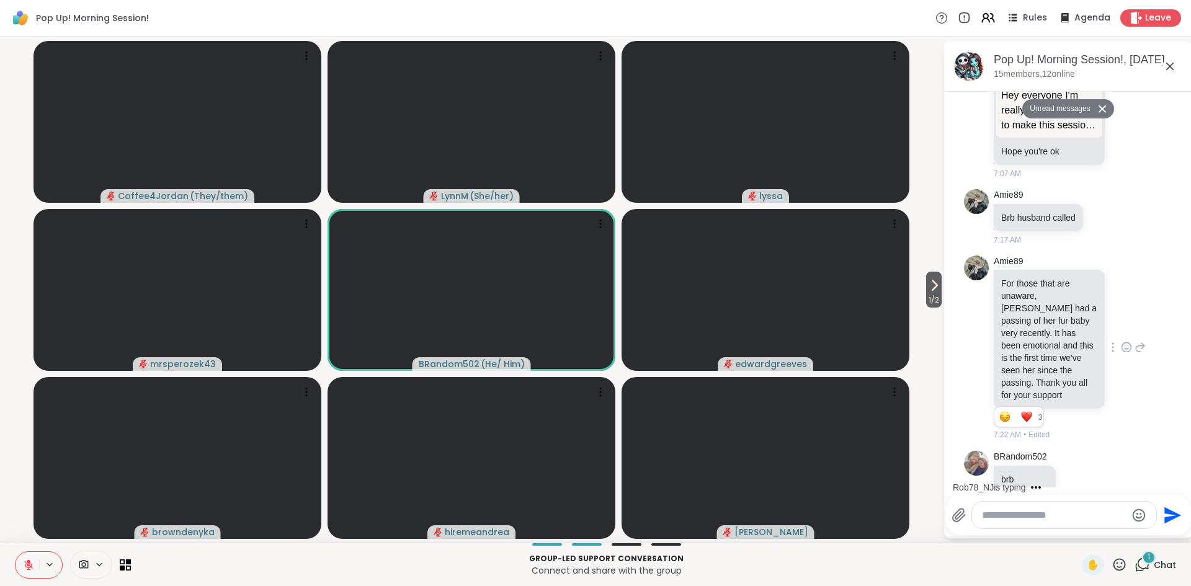
scroll to position [1015, 0]
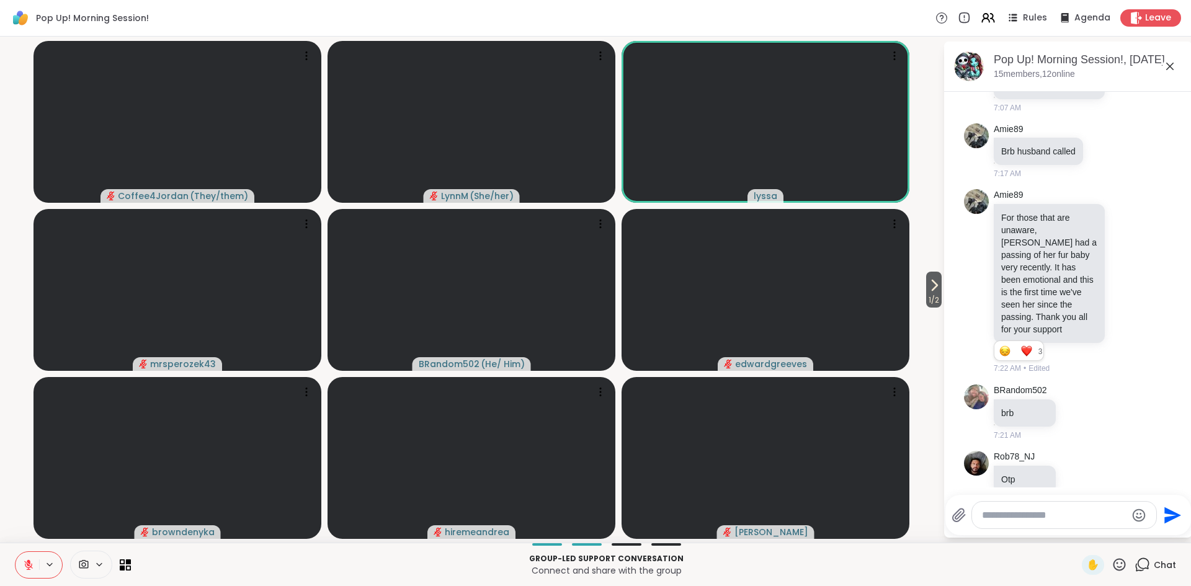
drag, startPoint x: 35, startPoint y: 568, endPoint x: 22, endPoint y: 565, distance: 13.4
click at [22, 565] on button at bounding box center [28, 565] width 24 height 26
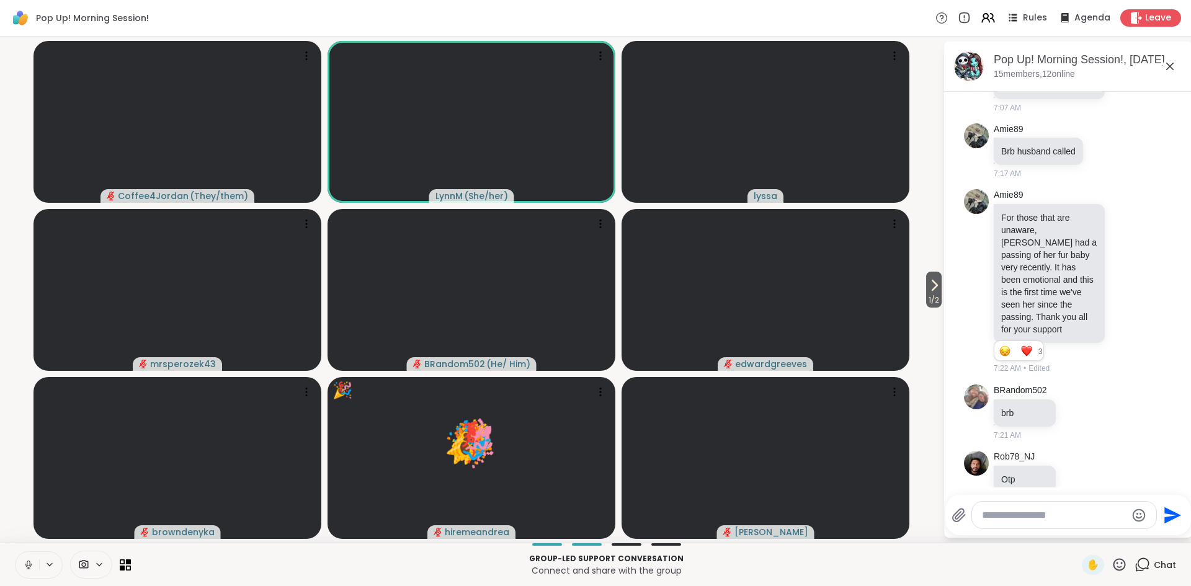
click at [31, 567] on icon at bounding box center [28, 564] width 11 height 11
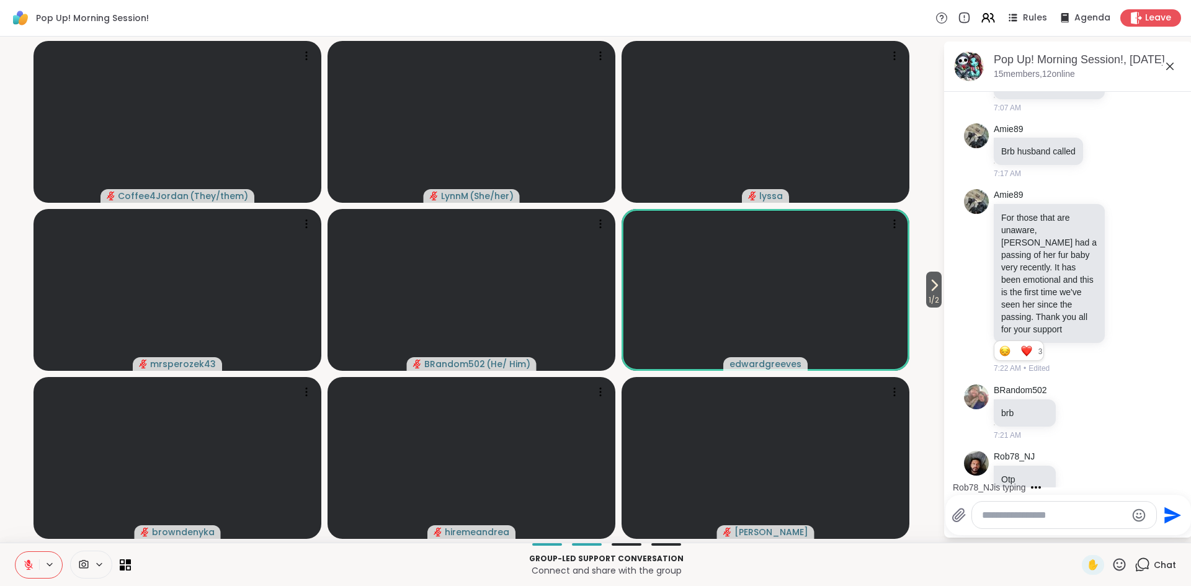
click at [1169, 65] on icon at bounding box center [1169, 66] width 15 height 15
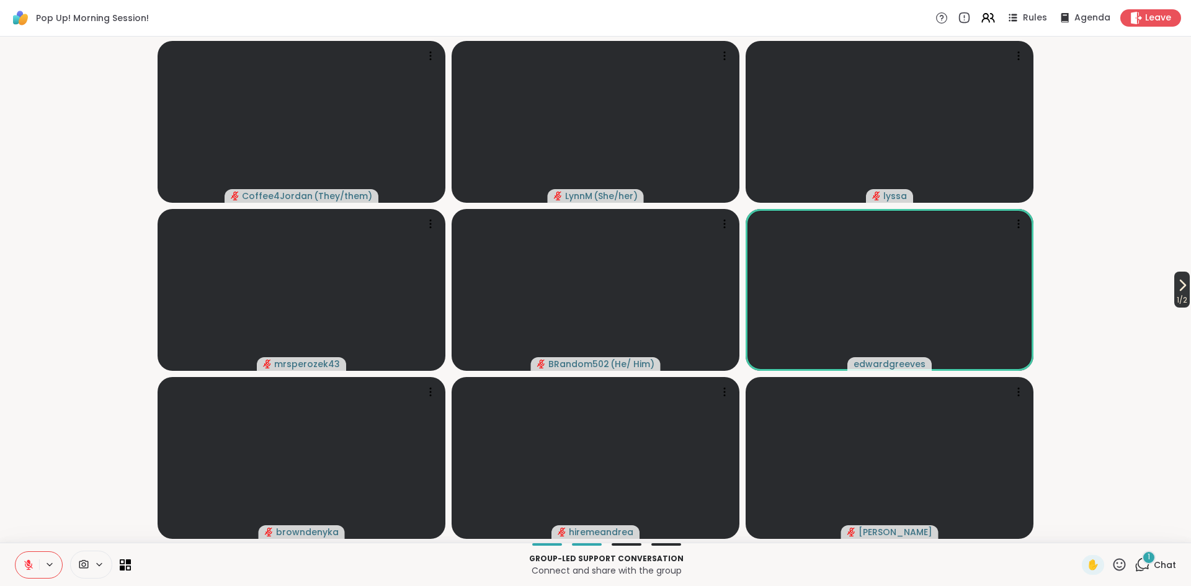
click at [1180, 298] on span "1 / 2" at bounding box center [1182, 300] width 16 height 15
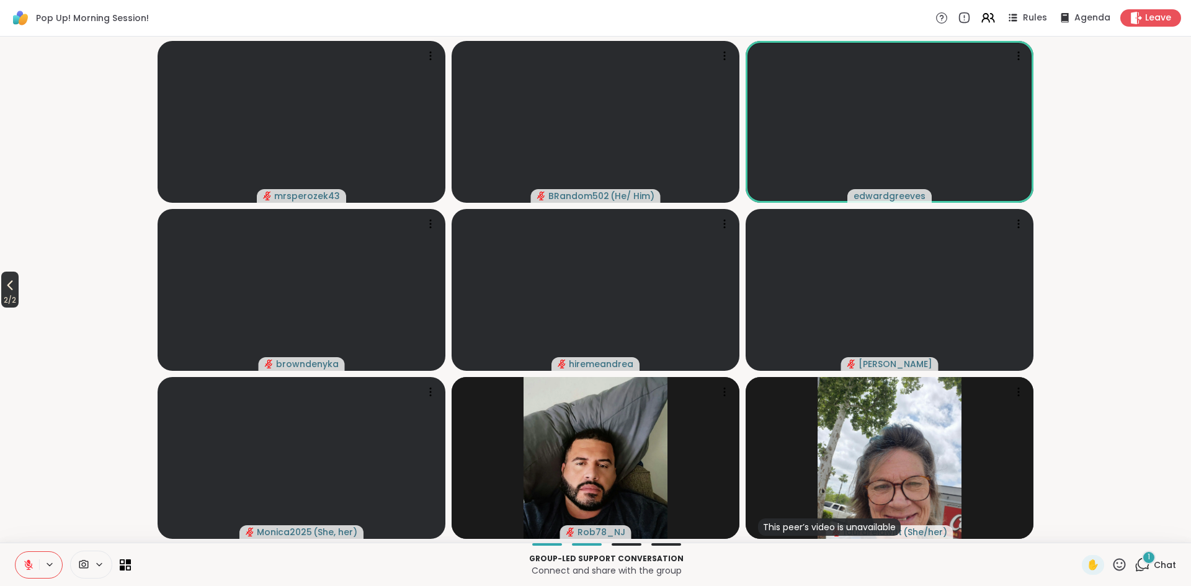
click at [12, 285] on icon at bounding box center [9, 285] width 15 height 15
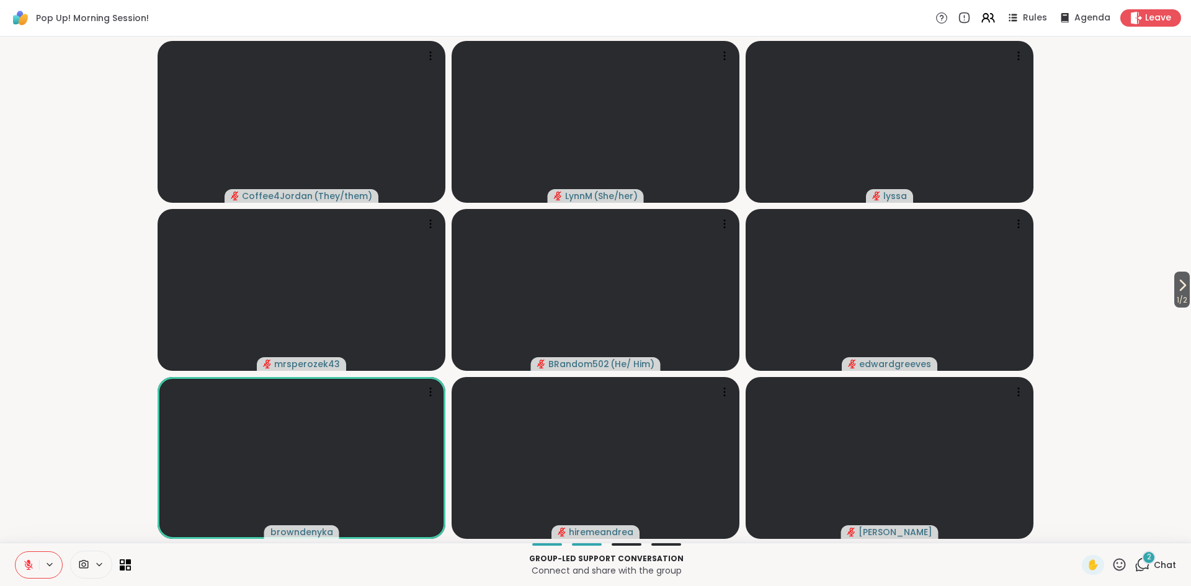
click at [29, 566] on icon at bounding box center [28, 564] width 11 height 11
click at [1120, 566] on icon at bounding box center [1119, 565] width 16 height 16
click at [1163, 533] on span "🎉" at bounding box center [1164, 532] width 12 height 15
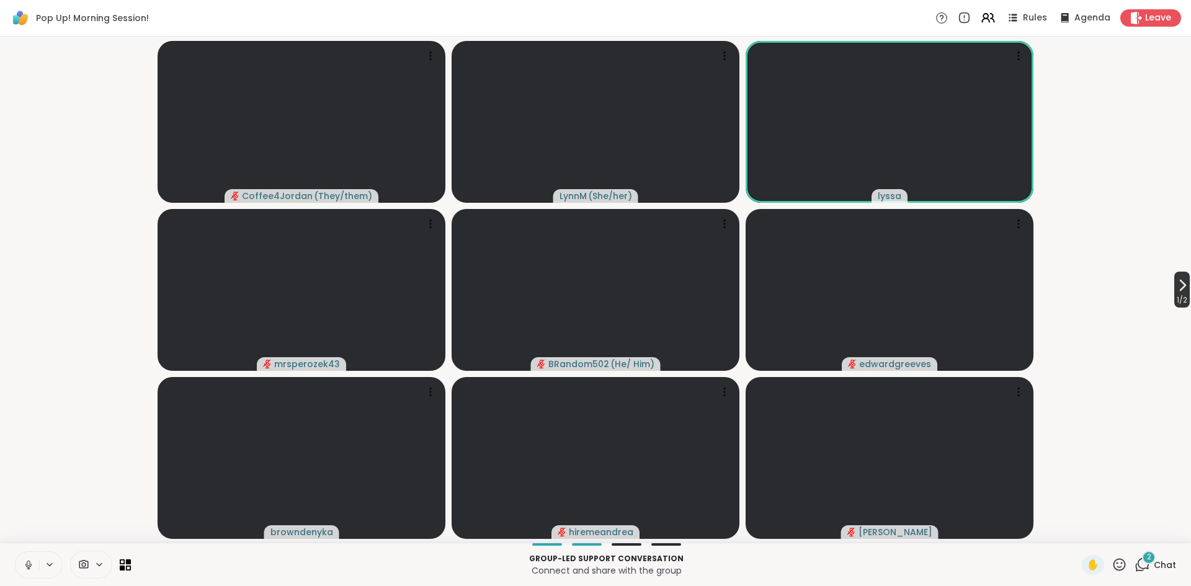
click at [1181, 288] on icon at bounding box center [1182, 285] width 15 height 15
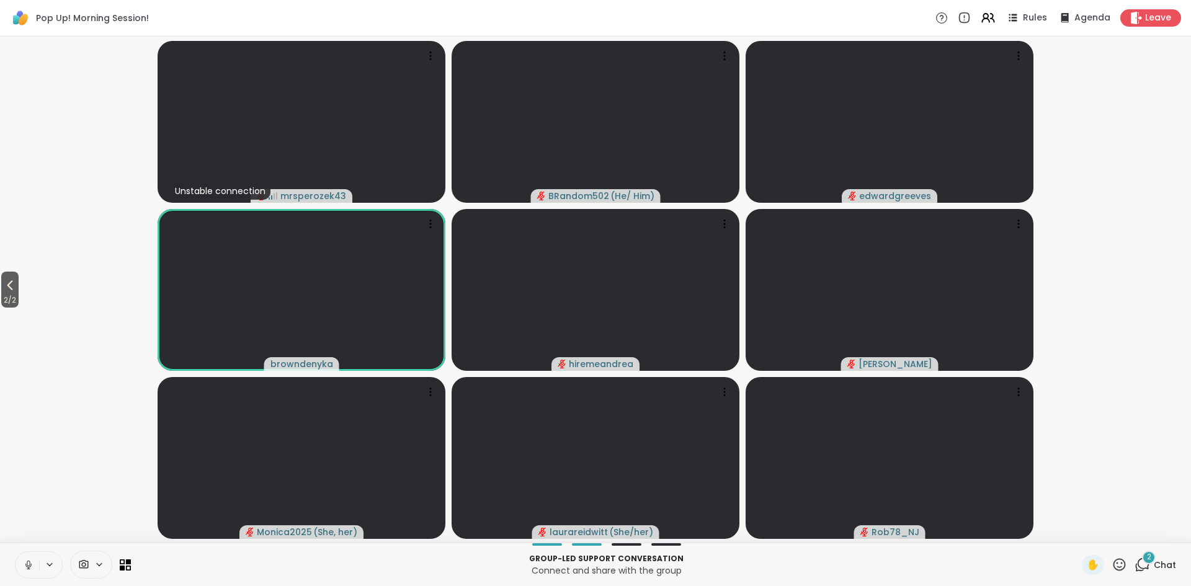
click at [24, 564] on icon at bounding box center [28, 564] width 11 height 11
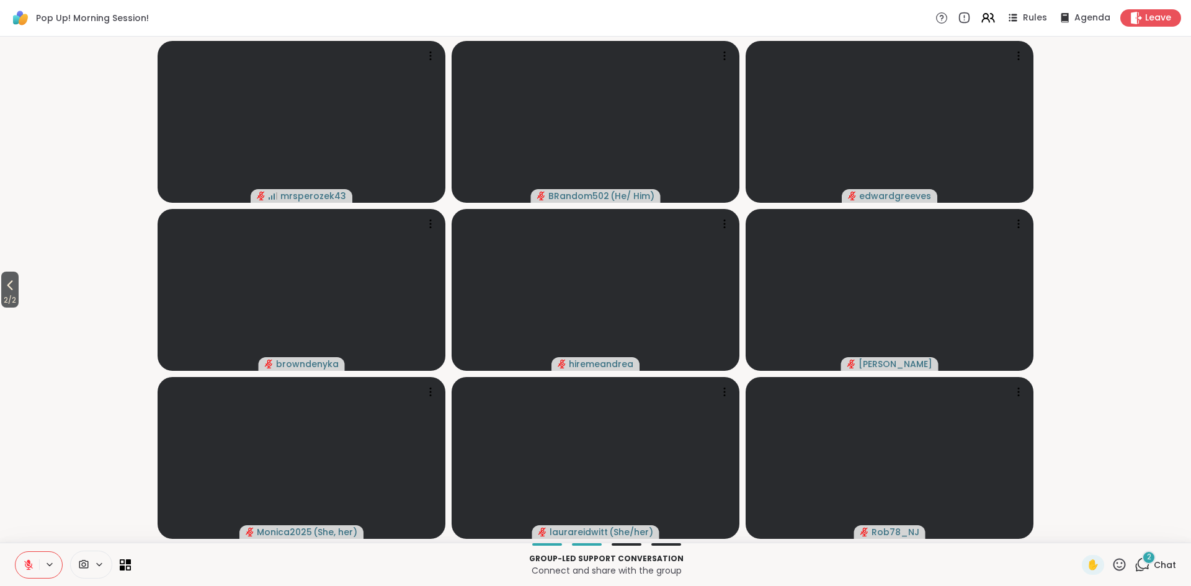
click at [11, 294] on button "2 / 2" at bounding box center [9, 290] width 17 height 36
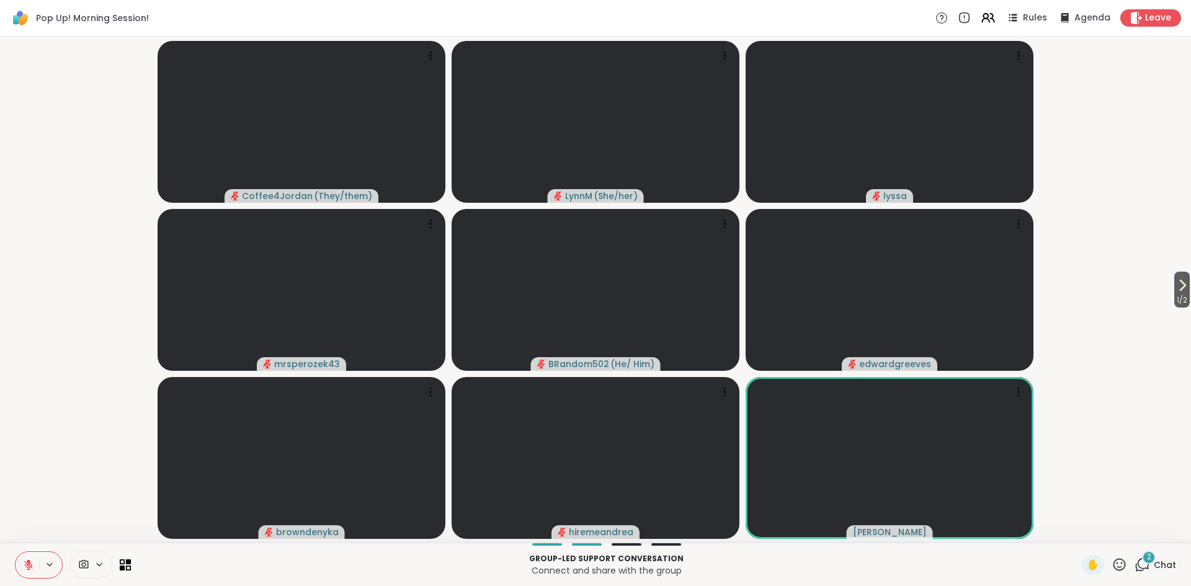
click at [30, 568] on icon at bounding box center [28, 564] width 11 height 11
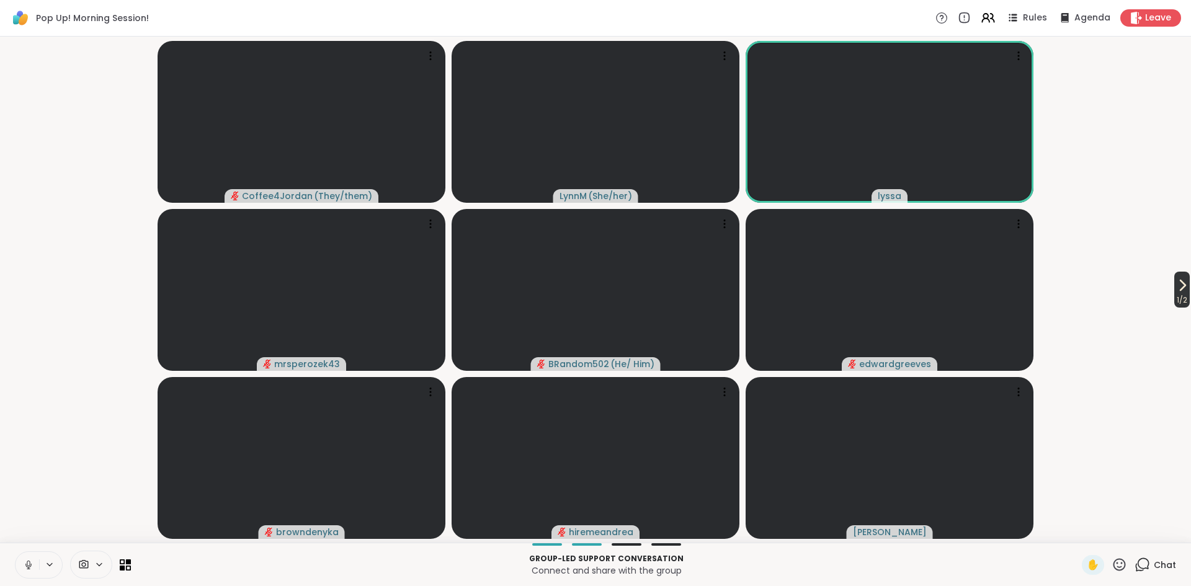
click at [1180, 293] on span "1 / 2" at bounding box center [1182, 300] width 16 height 15
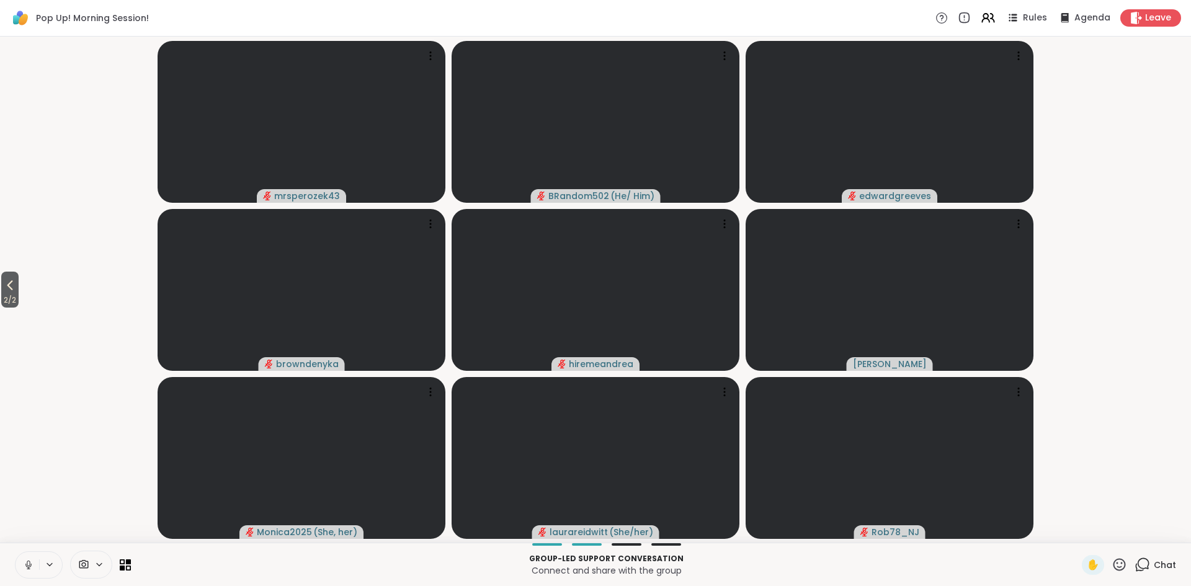
click at [32, 565] on icon at bounding box center [28, 564] width 11 height 11
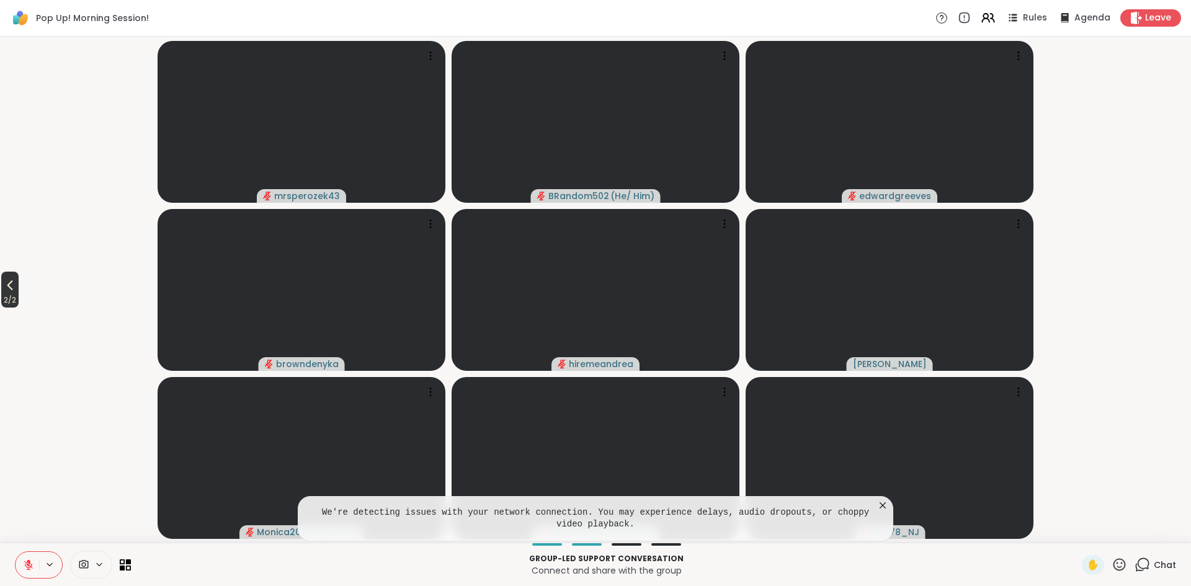
click at [14, 293] on span "2 / 2" at bounding box center [9, 300] width 17 height 15
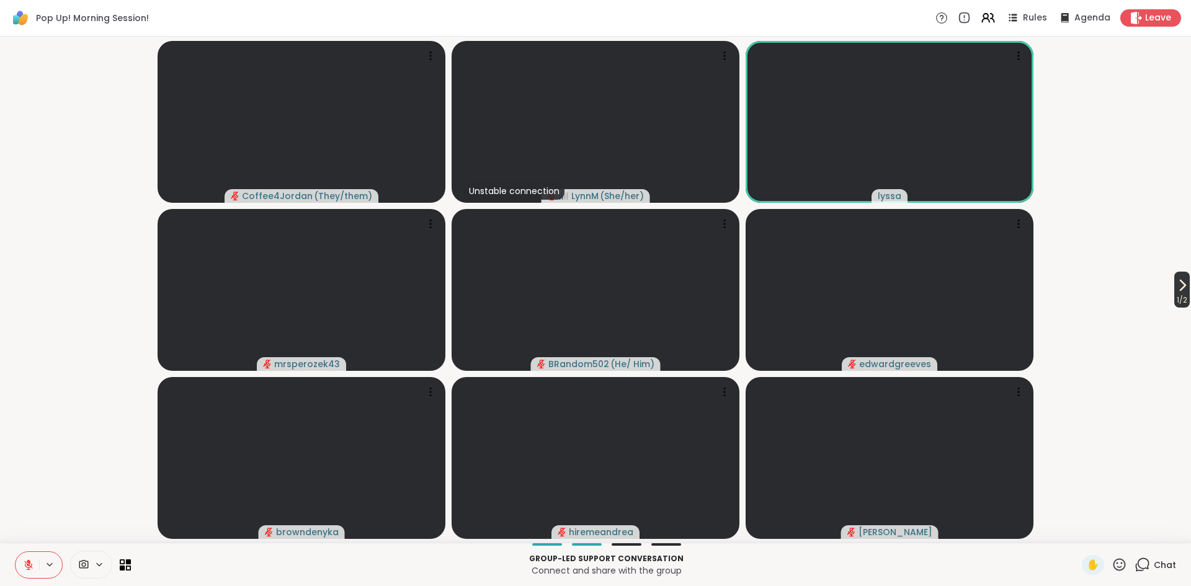
click at [1175, 293] on span "1 / 2" at bounding box center [1182, 300] width 16 height 15
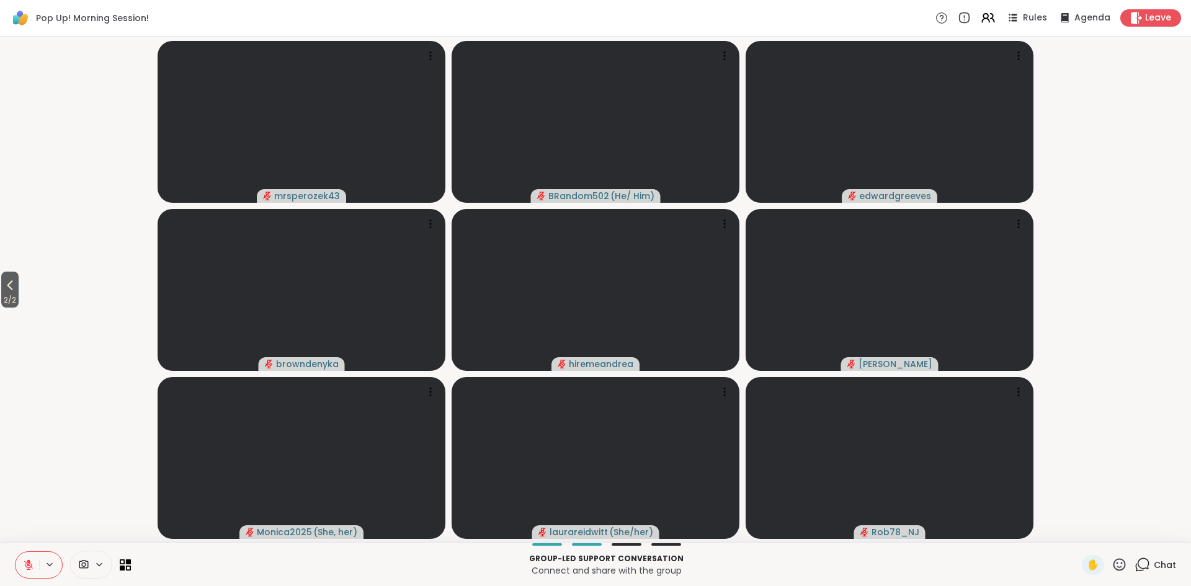
click at [29, 566] on icon at bounding box center [28, 564] width 11 height 11
click at [29, 565] on icon at bounding box center [28, 564] width 3 height 6
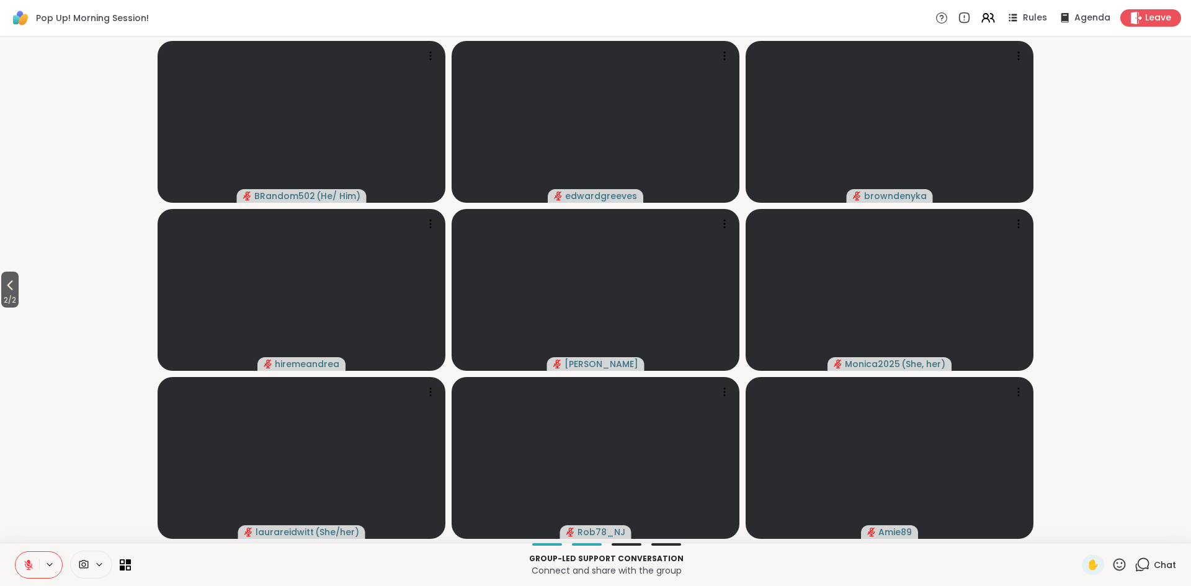
click at [32, 568] on icon at bounding box center [28, 564] width 11 height 11
click at [28, 568] on icon at bounding box center [28, 568] width 1 height 2
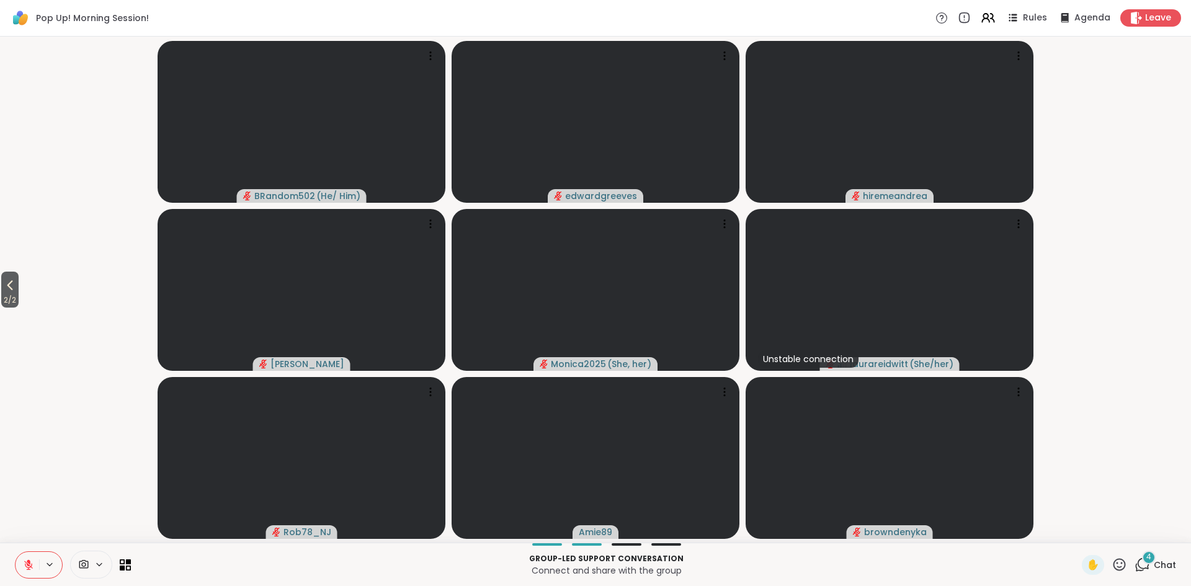
click at [29, 566] on icon at bounding box center [28, 564] width 11 height 11
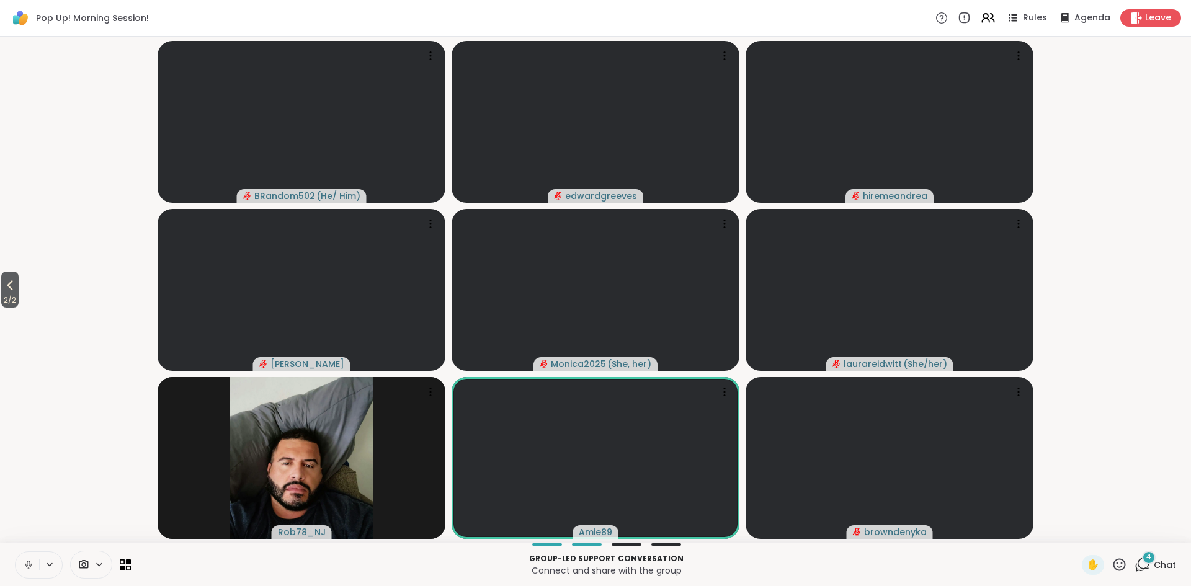
click at [31, 567] on icon at bounding box center [28, 564] width 11 height 11
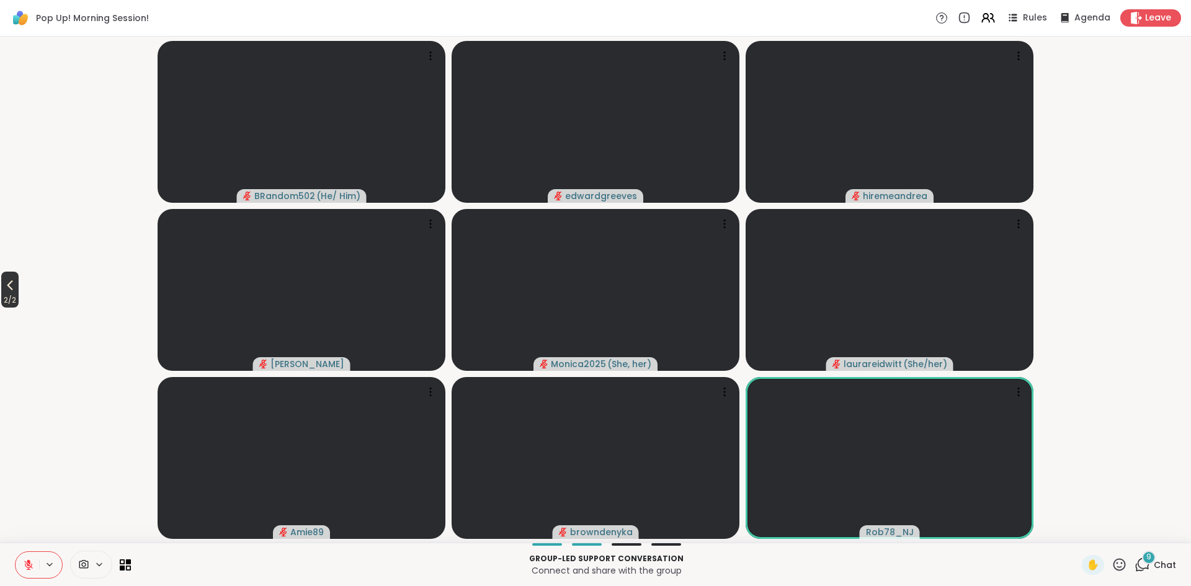
click at [16, 289] on icon at bounding box center [9, 285] width 15 height 15
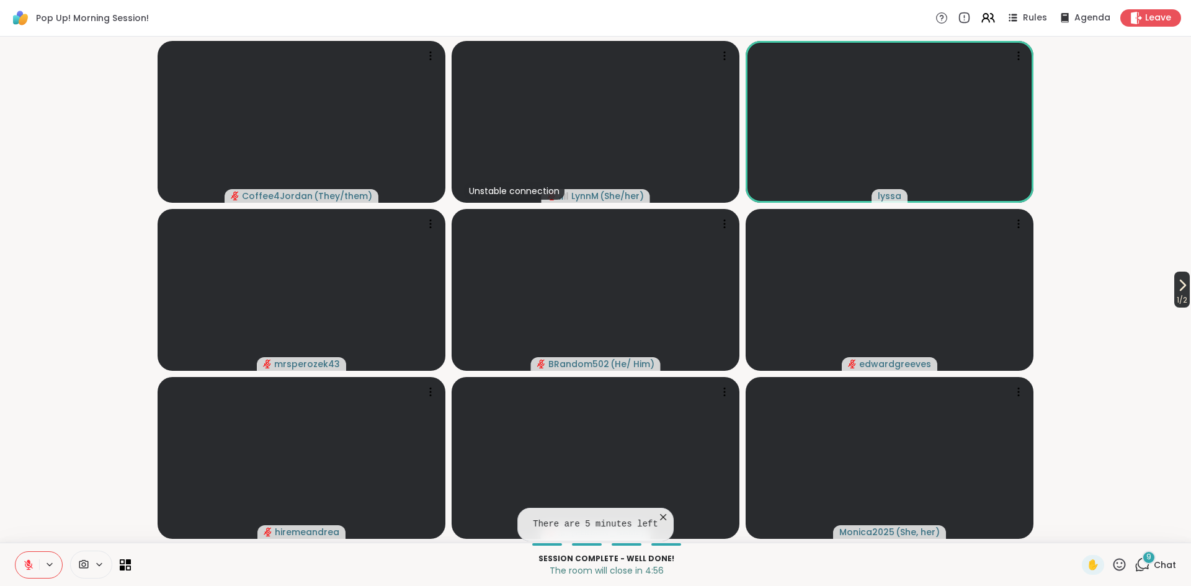
click at [1181, 293] on span "1 / 2" at bounding box center [1182, 300] width 16 height 15
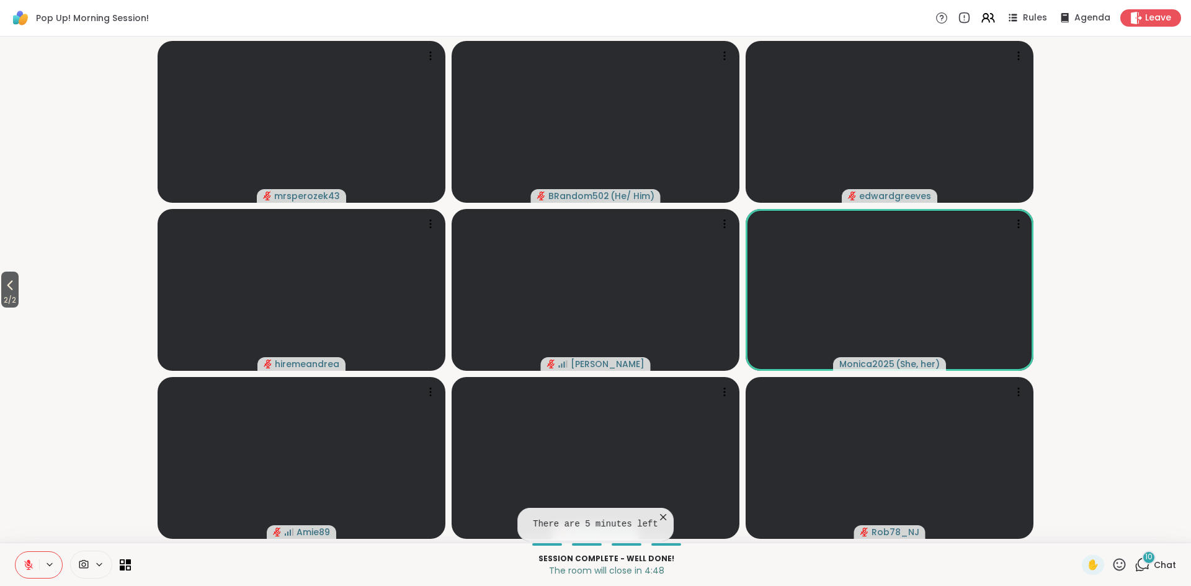
click at [660, 518] on icon at bounding box center [663, 517] width 6 height 6
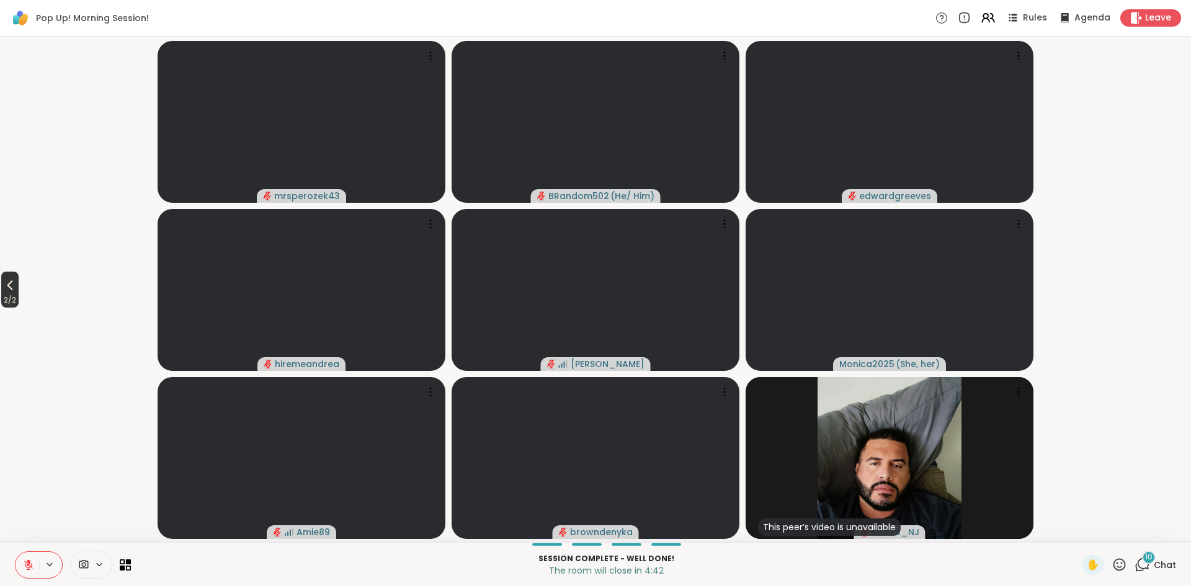
click at [14, 287] on icon at bounding box center [9, 285] width 15 height 15
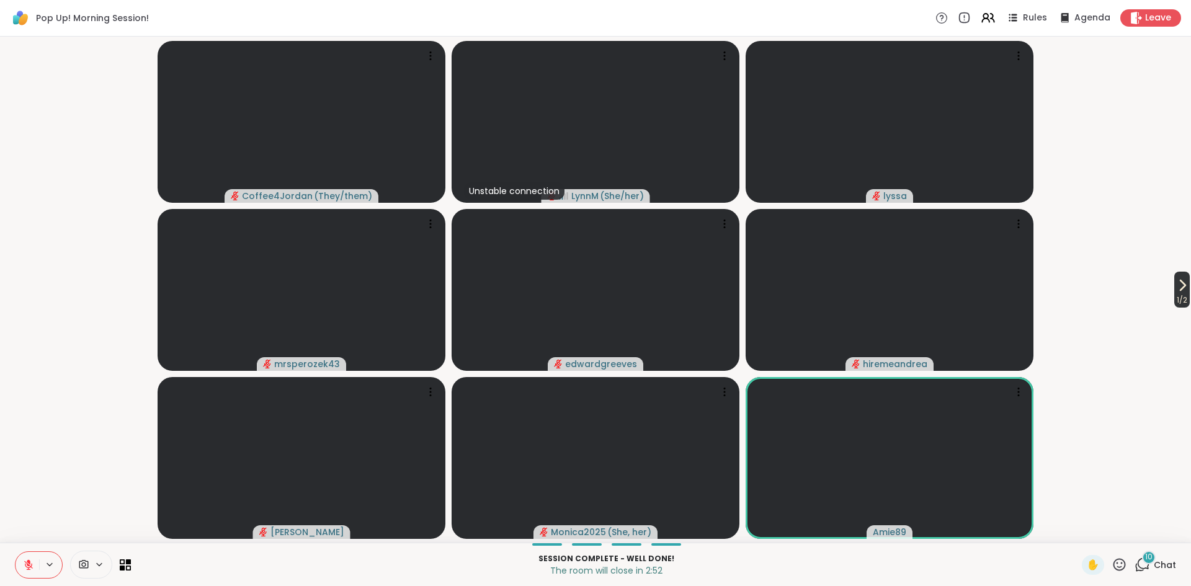
click at [1181, 296] on span "1 / 2" at bounding box center [1182, 300] width 16 height 15
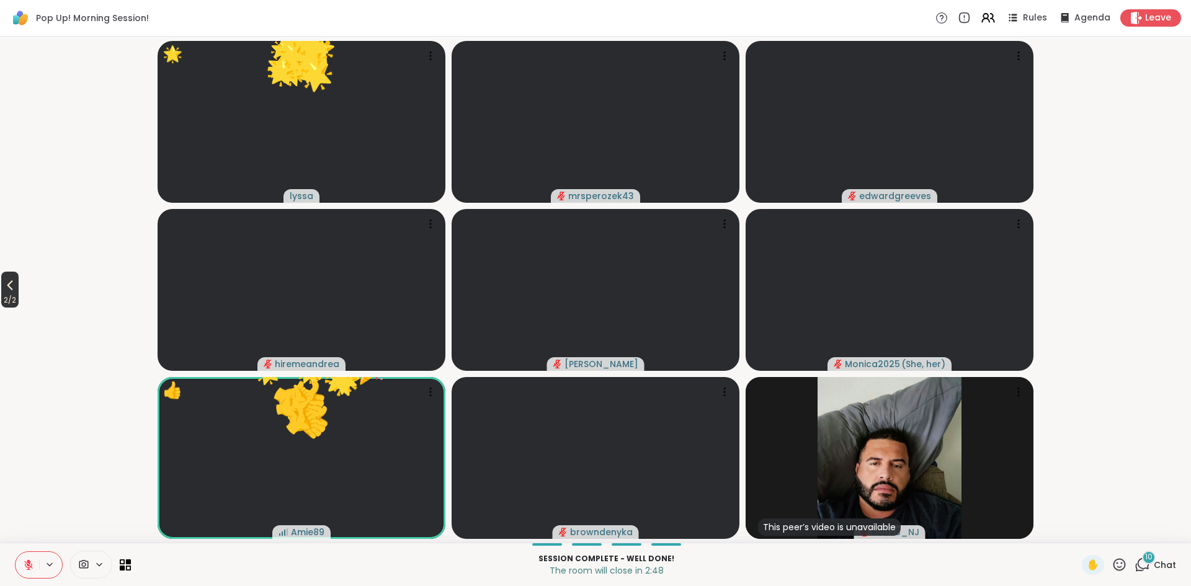
click at [12, 290] on icon at bounding box center [9, 285] width 15 height 15
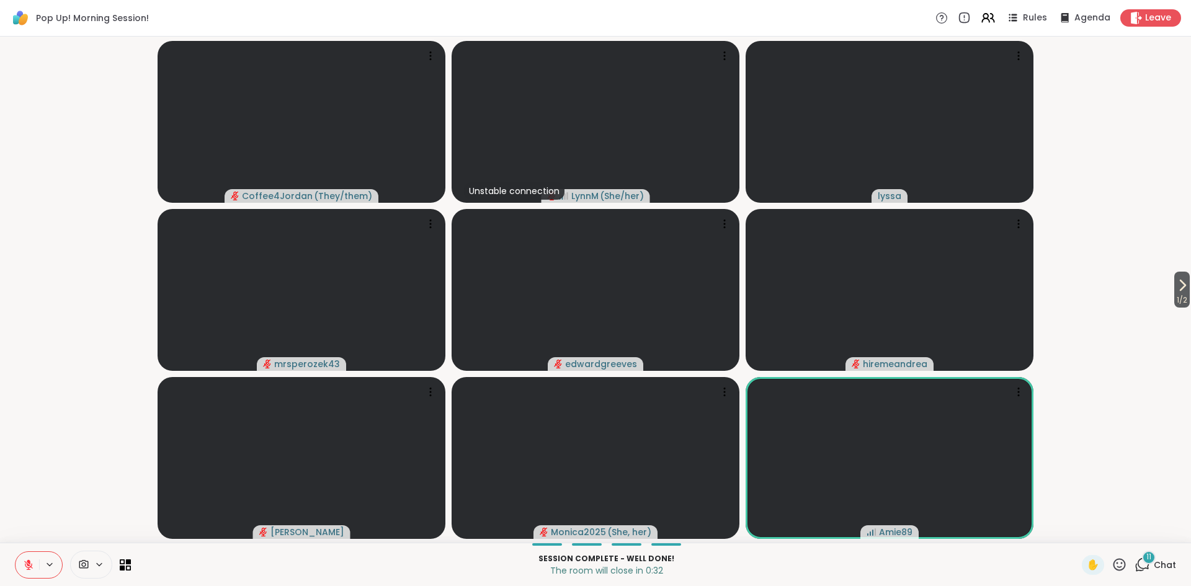
click at [29, 566] on icon at bounding box center [28, 564] width 11 height 11
